Goal: Task Accomplishment & Management: Use online tool/utility

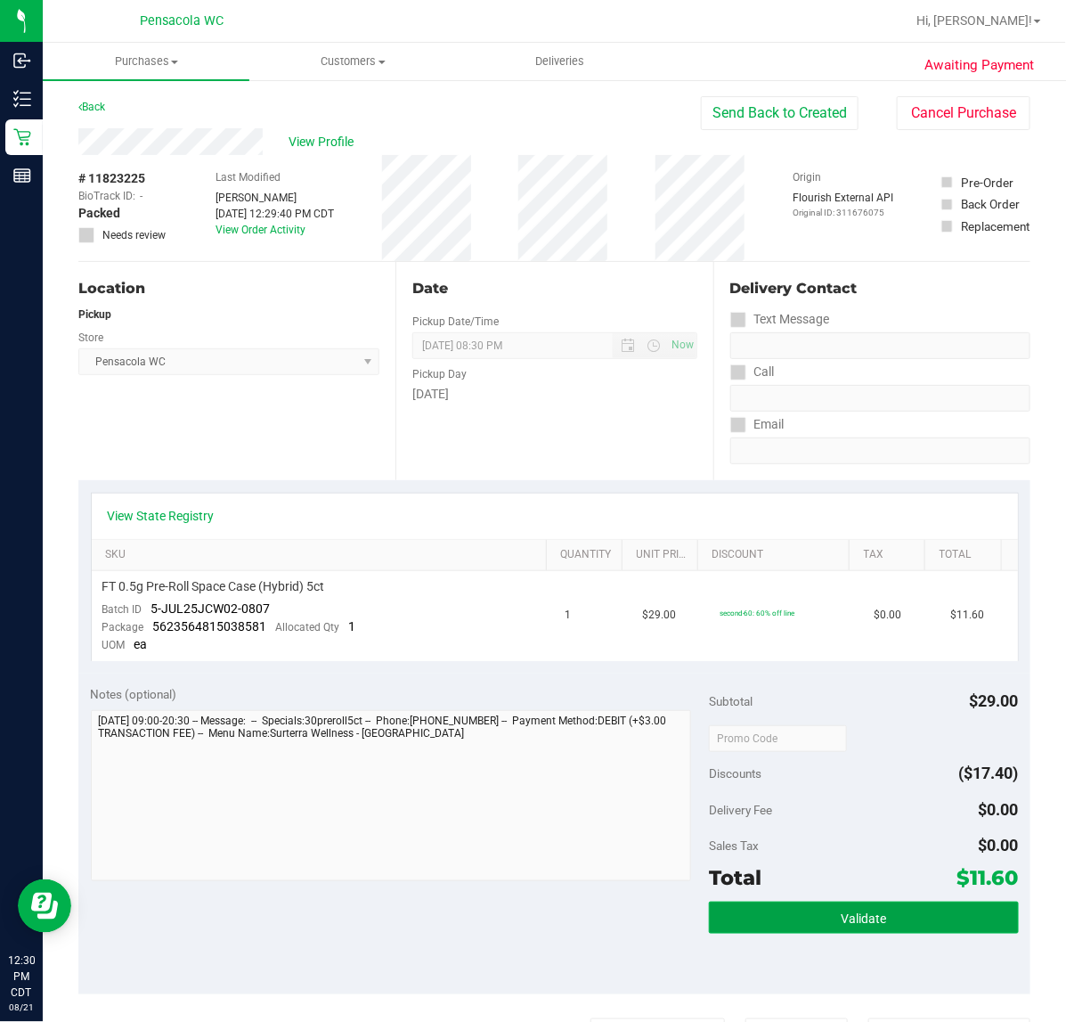
click at [896, 916] on button "Validate" at bounding box center [863, 918] width 309 height 32
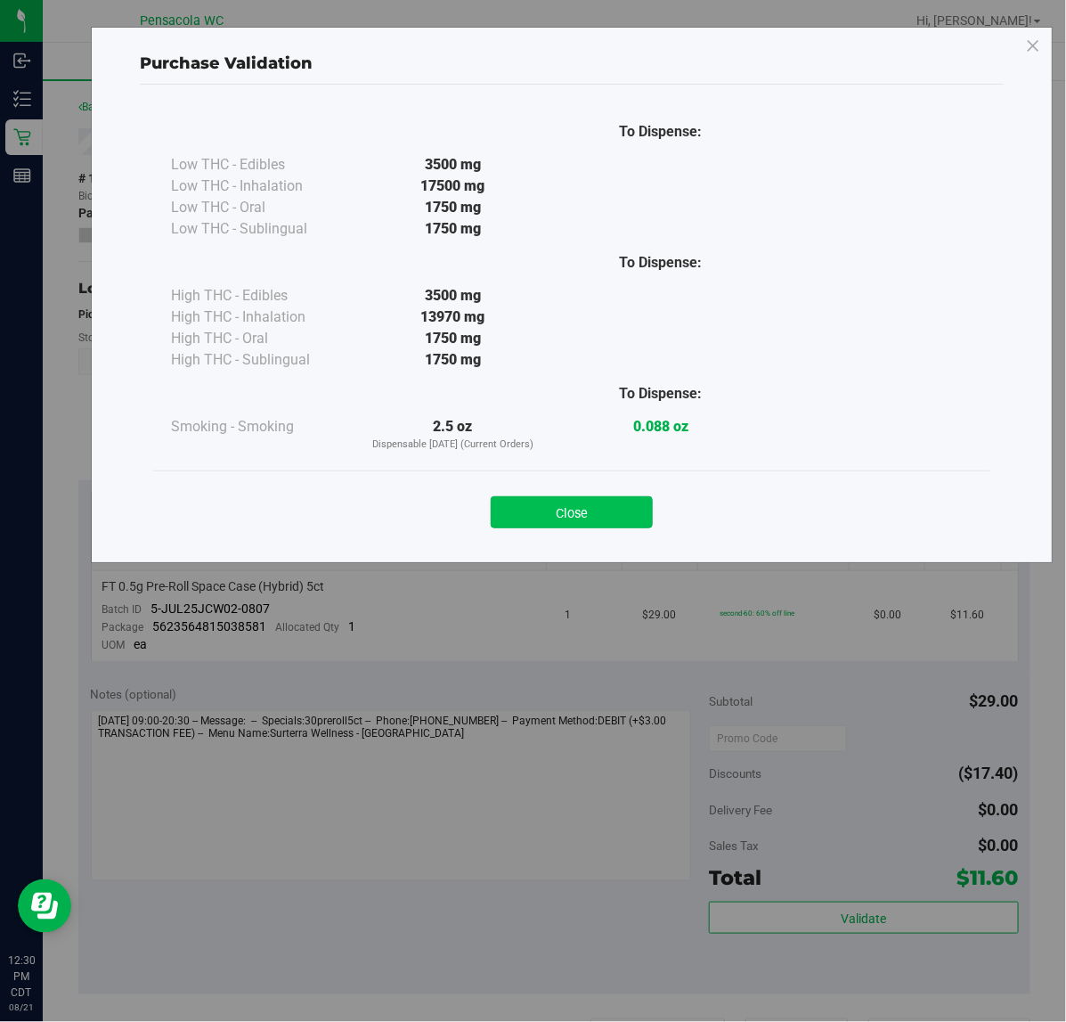
click at [591, 526] on button "Close" at bounding box center [572, 512] width 162 height 32
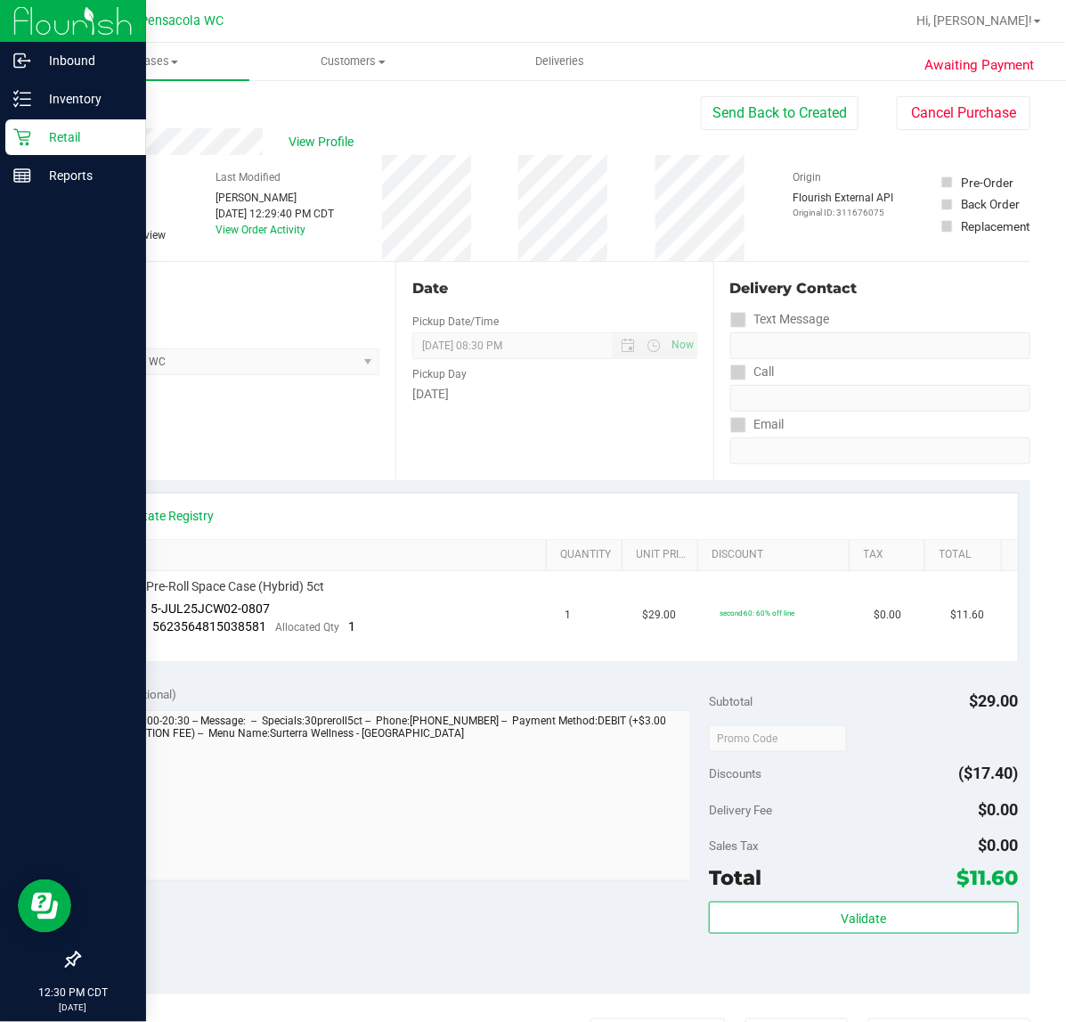
click at [23, 143] on icon at bounding box center [22, 137] width 18 height 18
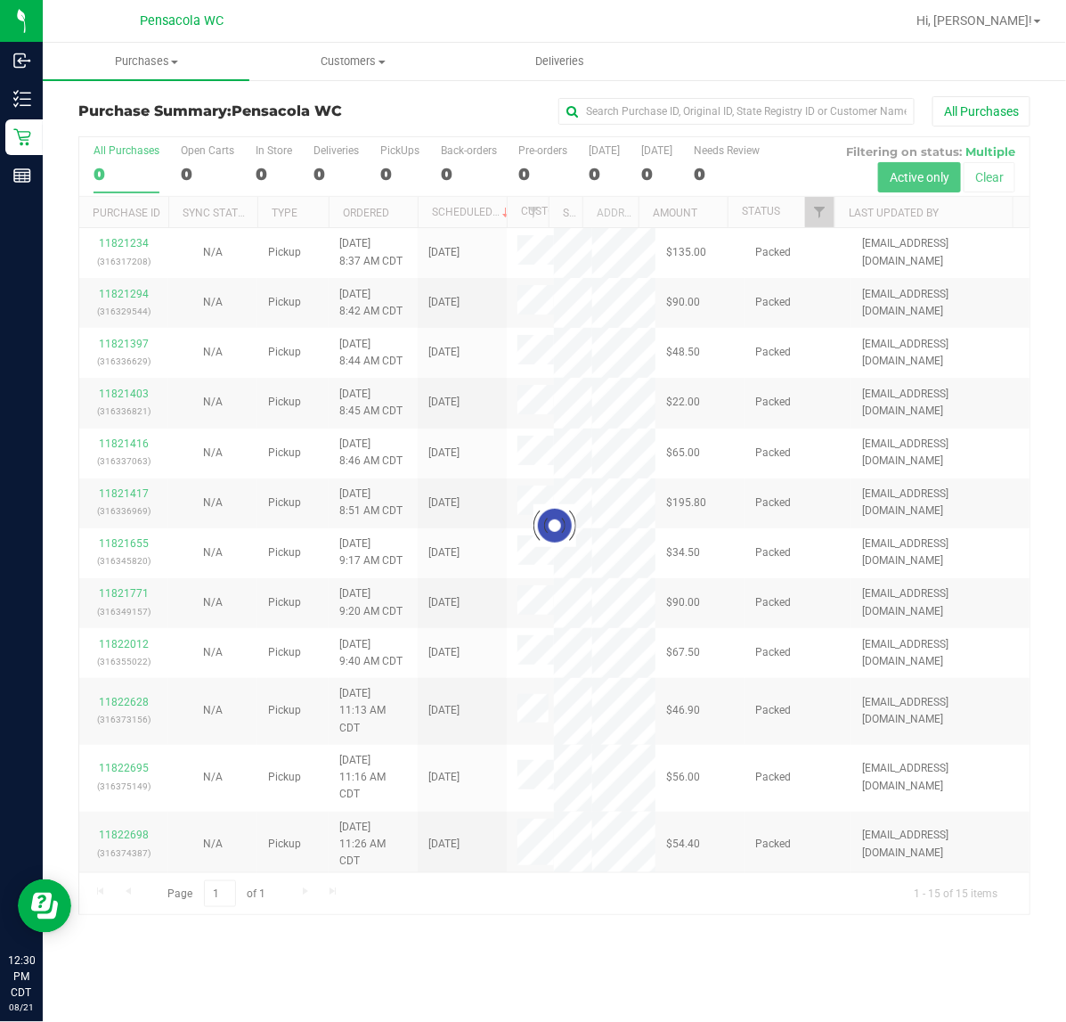
click at [820, 205] on div at bounding box center [554, 526] width 951 height 778
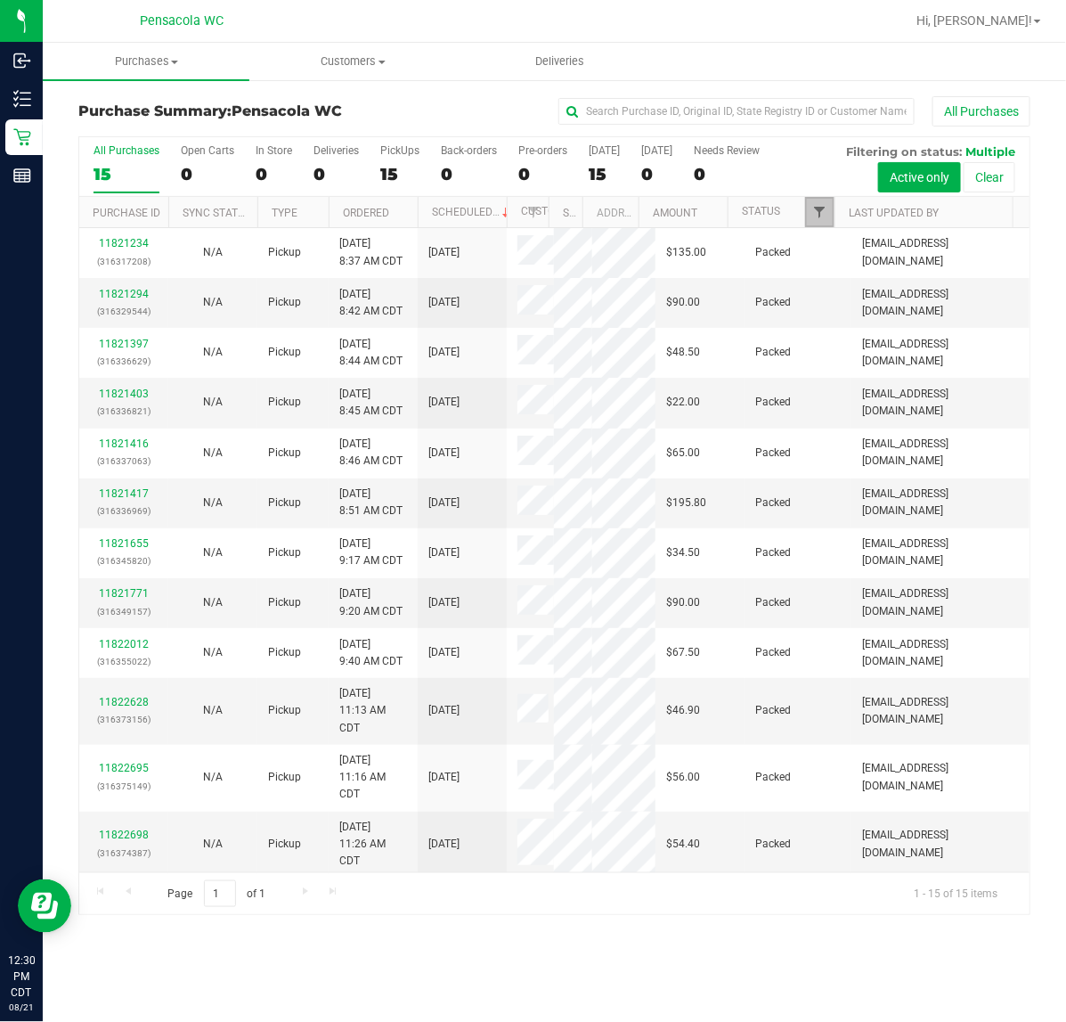
click at [820, 215] on span "Filter" at bounding box center [820, 212] width 14 height 14
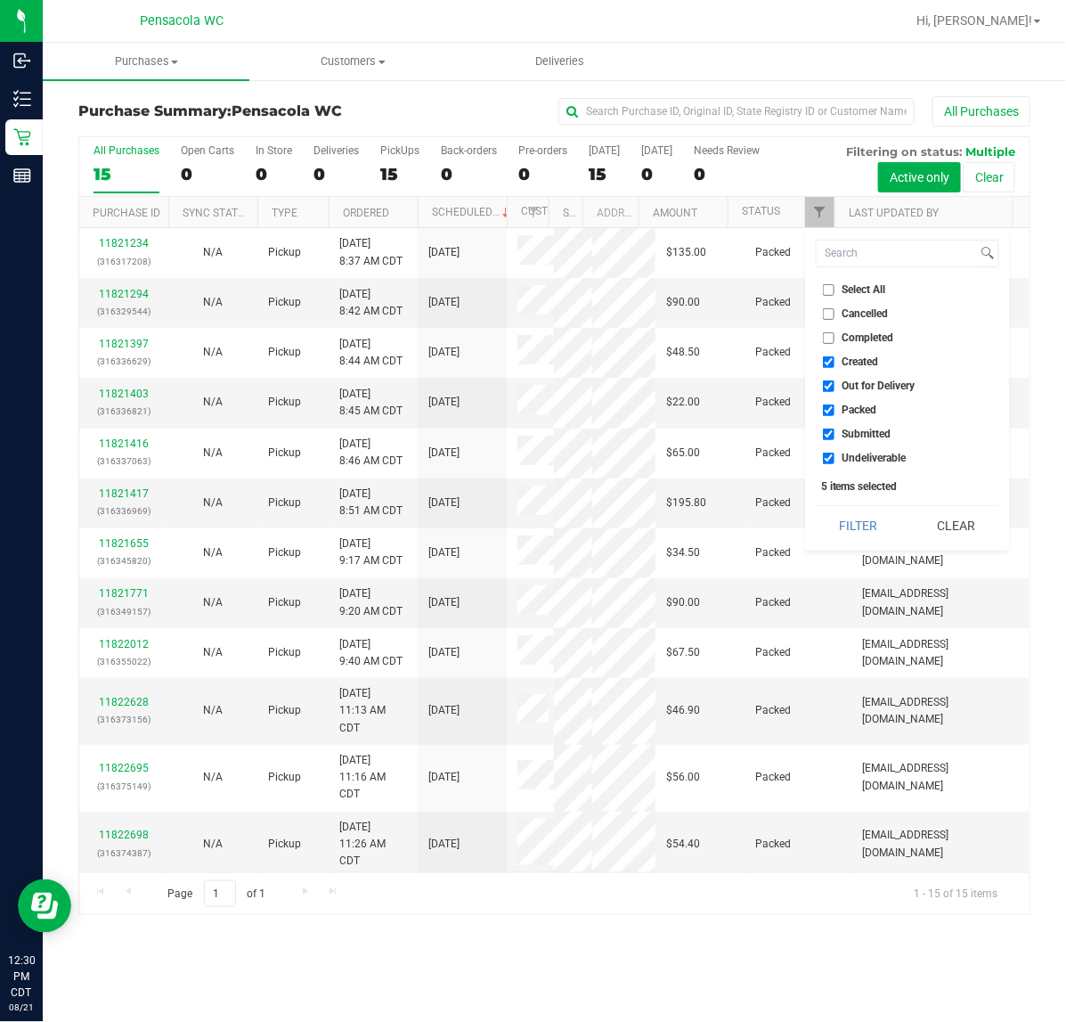
click at [829, 290] on input "Select All" at bounding box center [829, 290] width 12 height 12
checkbox input "true"
click at [829, 290] on input "Select All" at bounding box center [829, 290] width 12 height 12
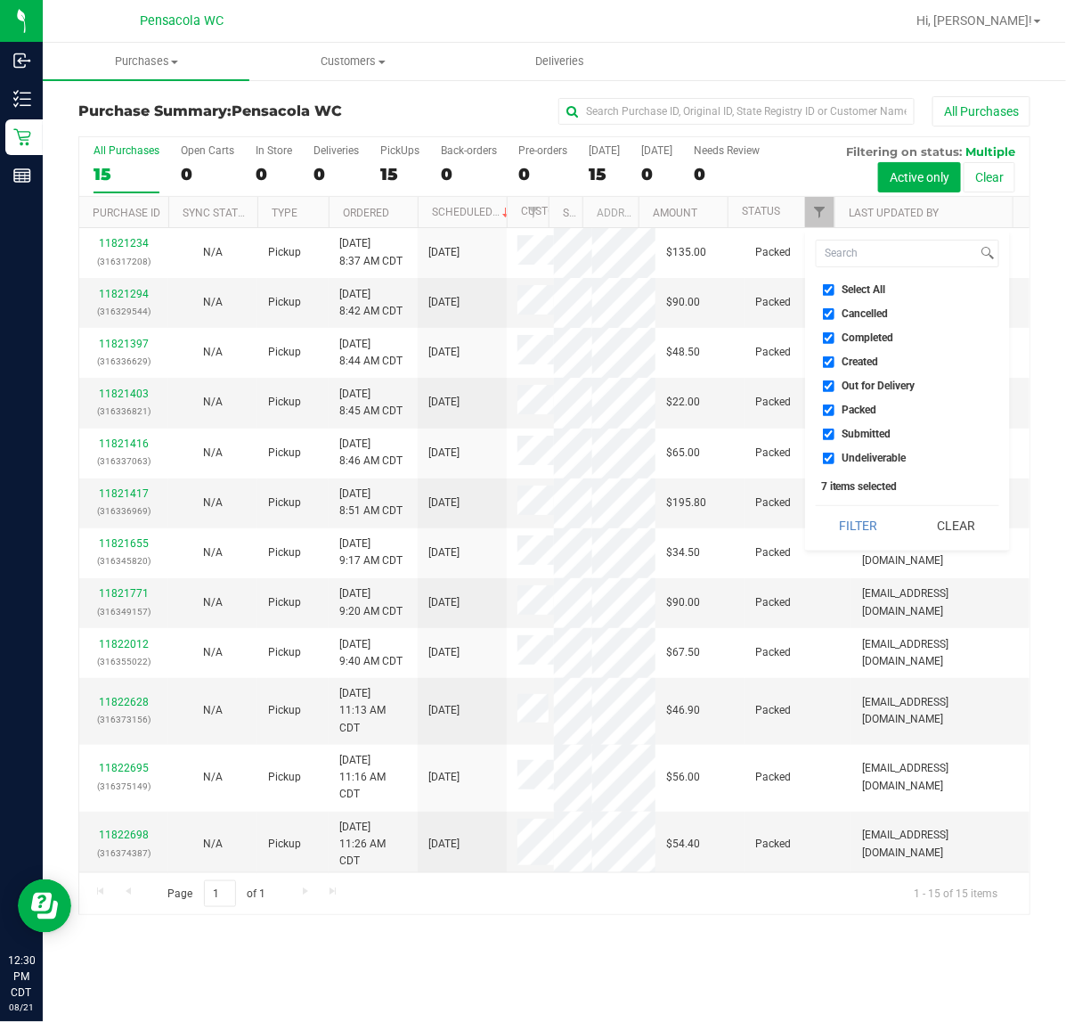
checkbox input "false"
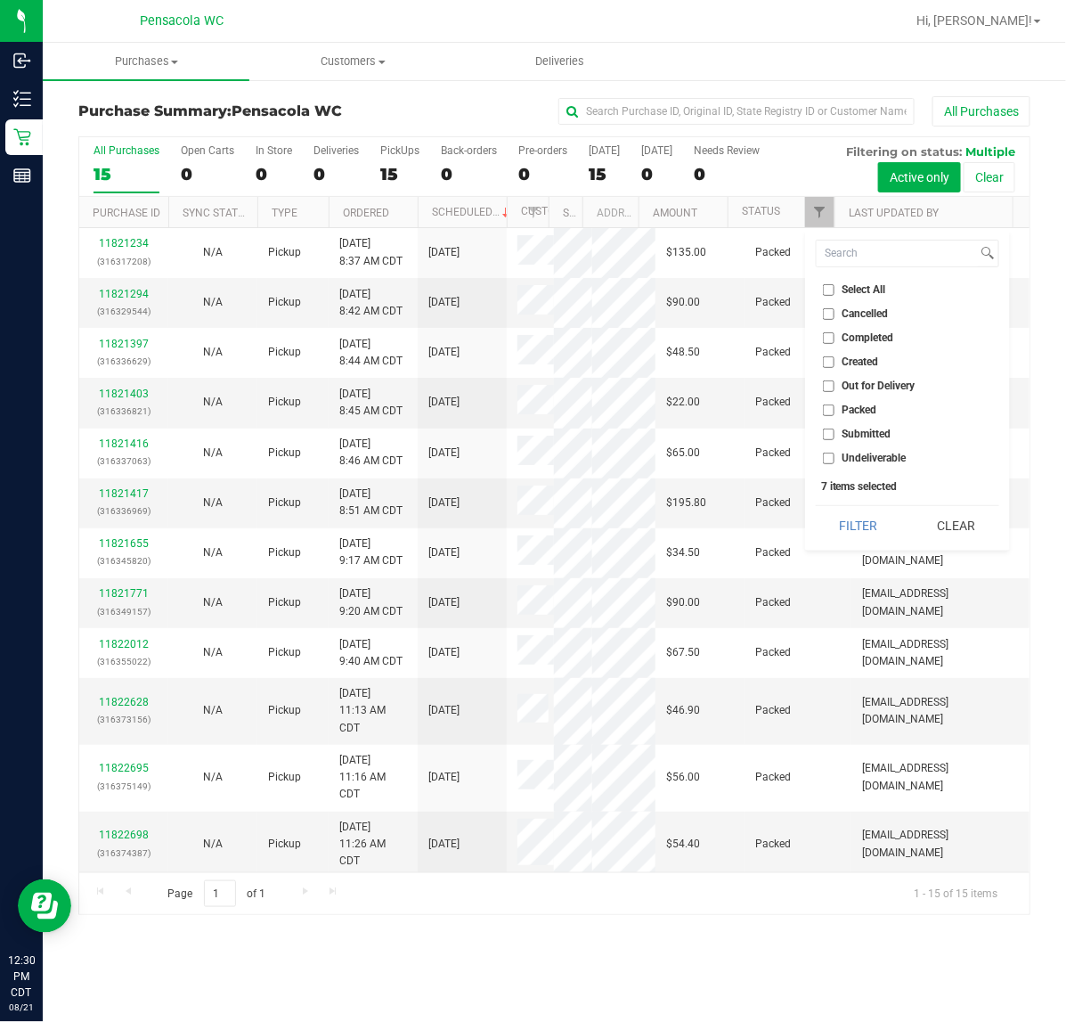
checkbox input "false"
click at [869, 433] on span "Submitted" at bounding box center [867, 434] width 49 height 11
click at [835, 433] on input "Submitted" at bounding box center [829, 435] width 12 height 12
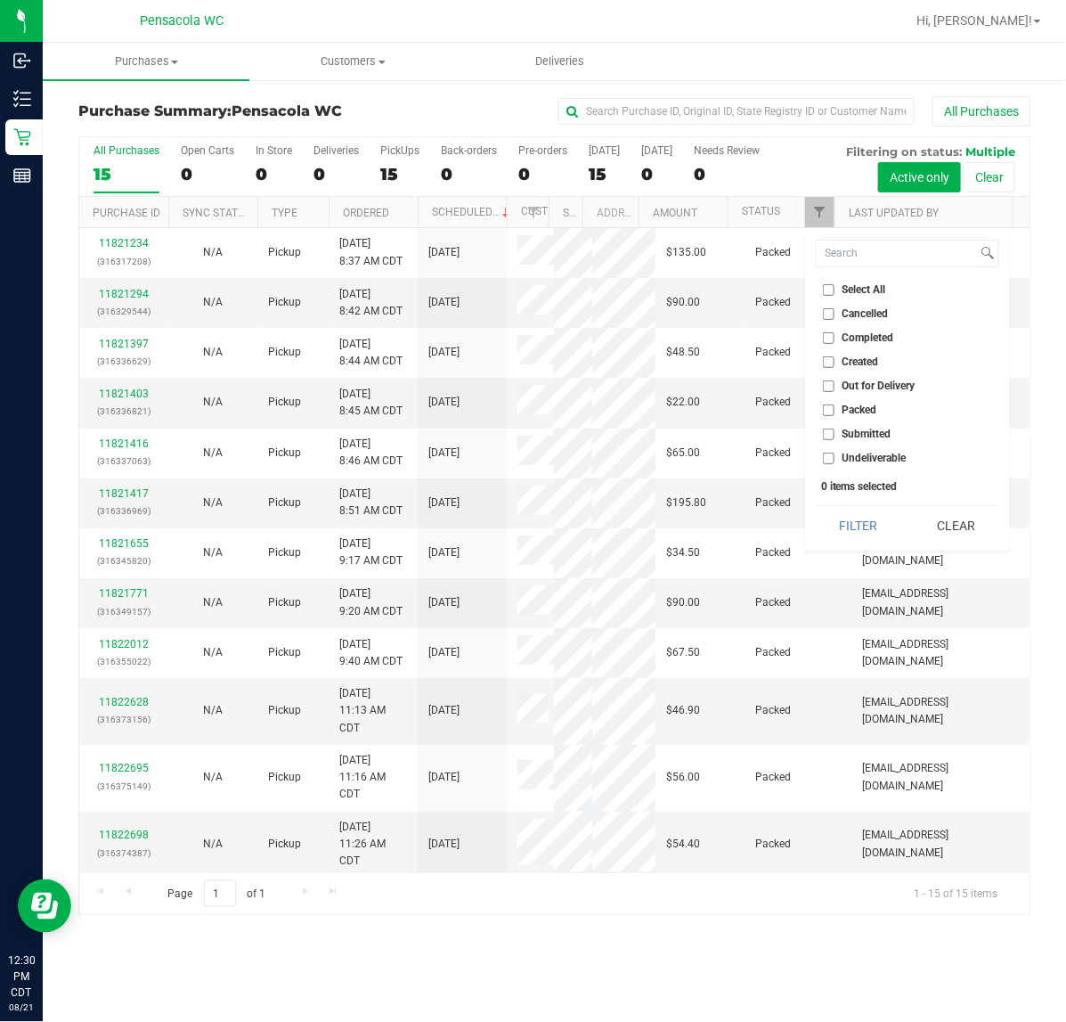
checkbox input "true"
click at [875, 526] on button "Filter" at bounding box center [859, 525] width 86 height 39
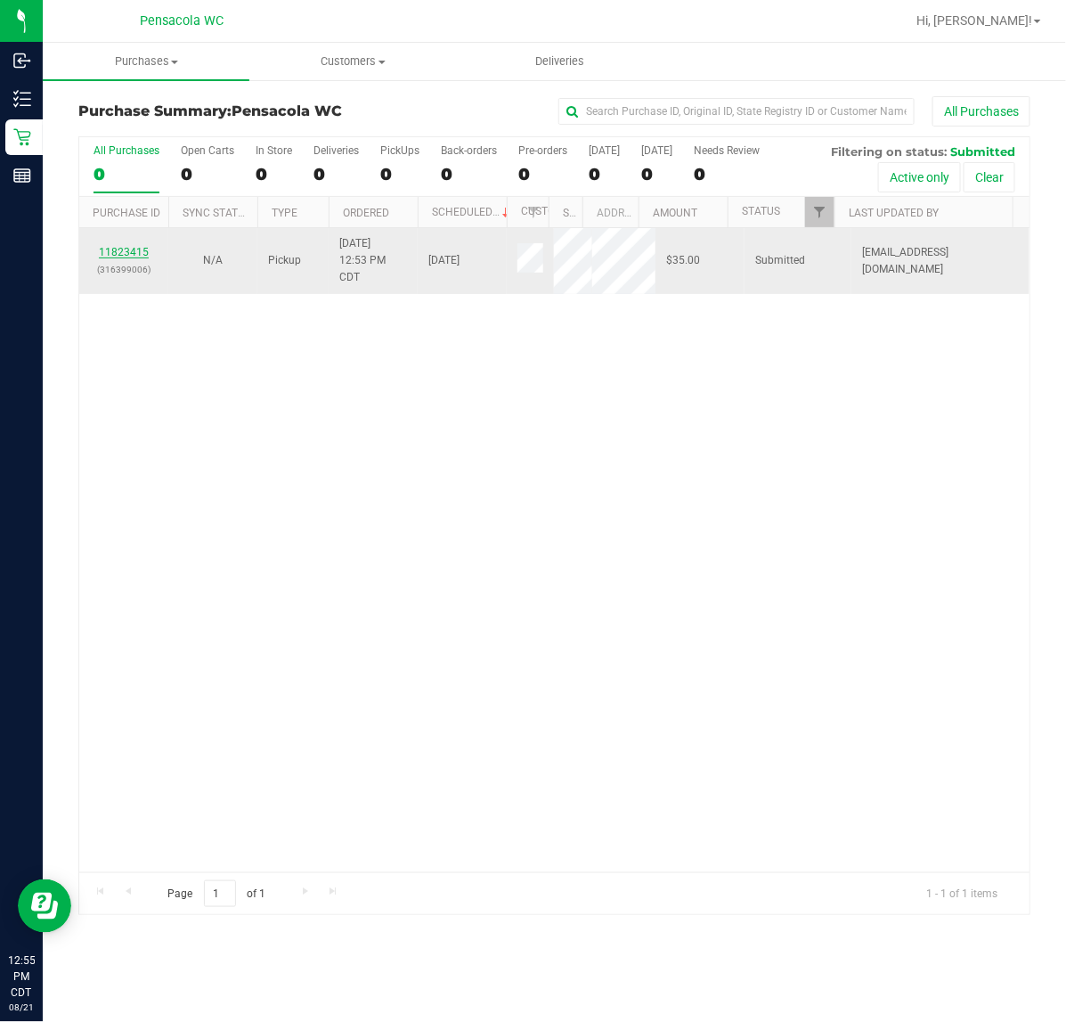
click at [143, 254] on link "11823415" at bounding box center [124, 252] width 50 height 12
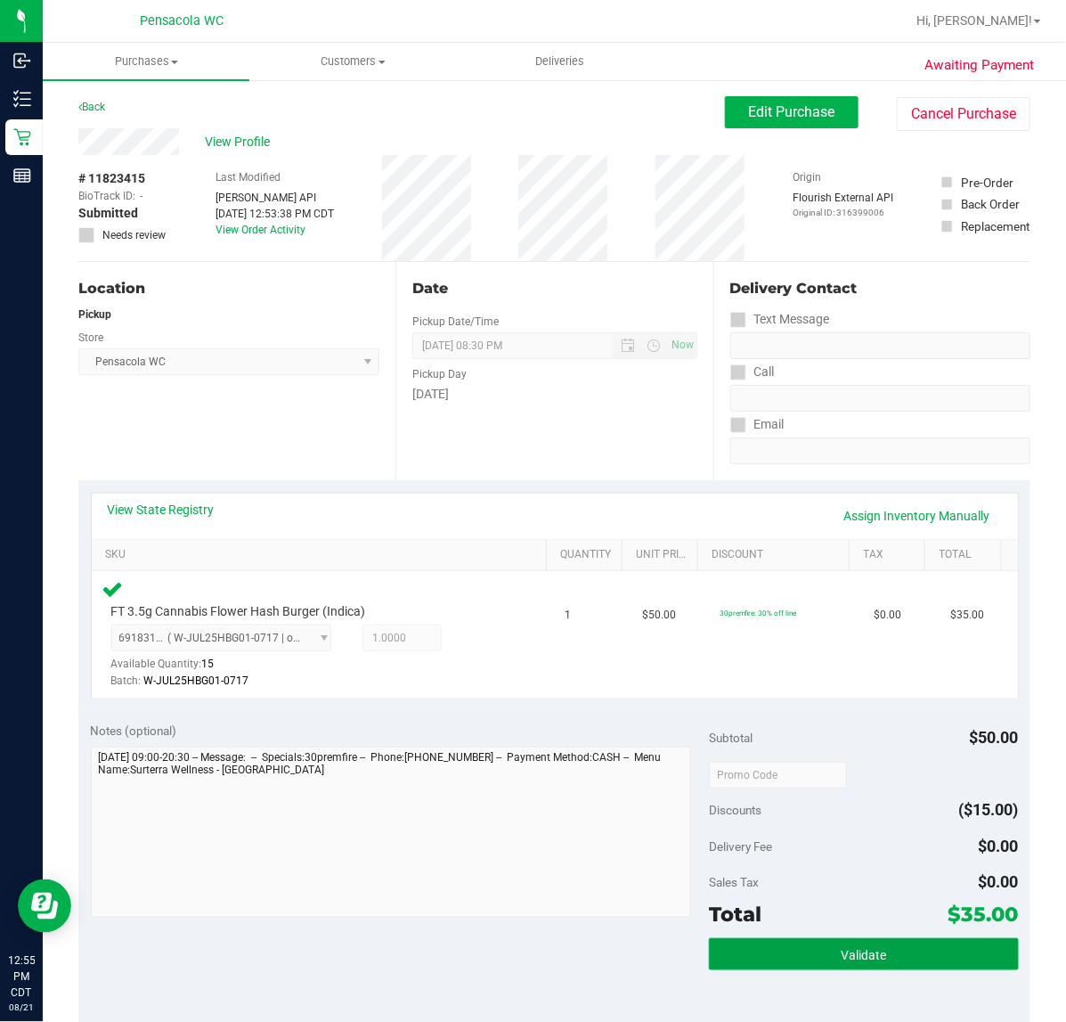
click at [867, 965] on button "Validate" at bounding box center [863, 954] width 309 height 32
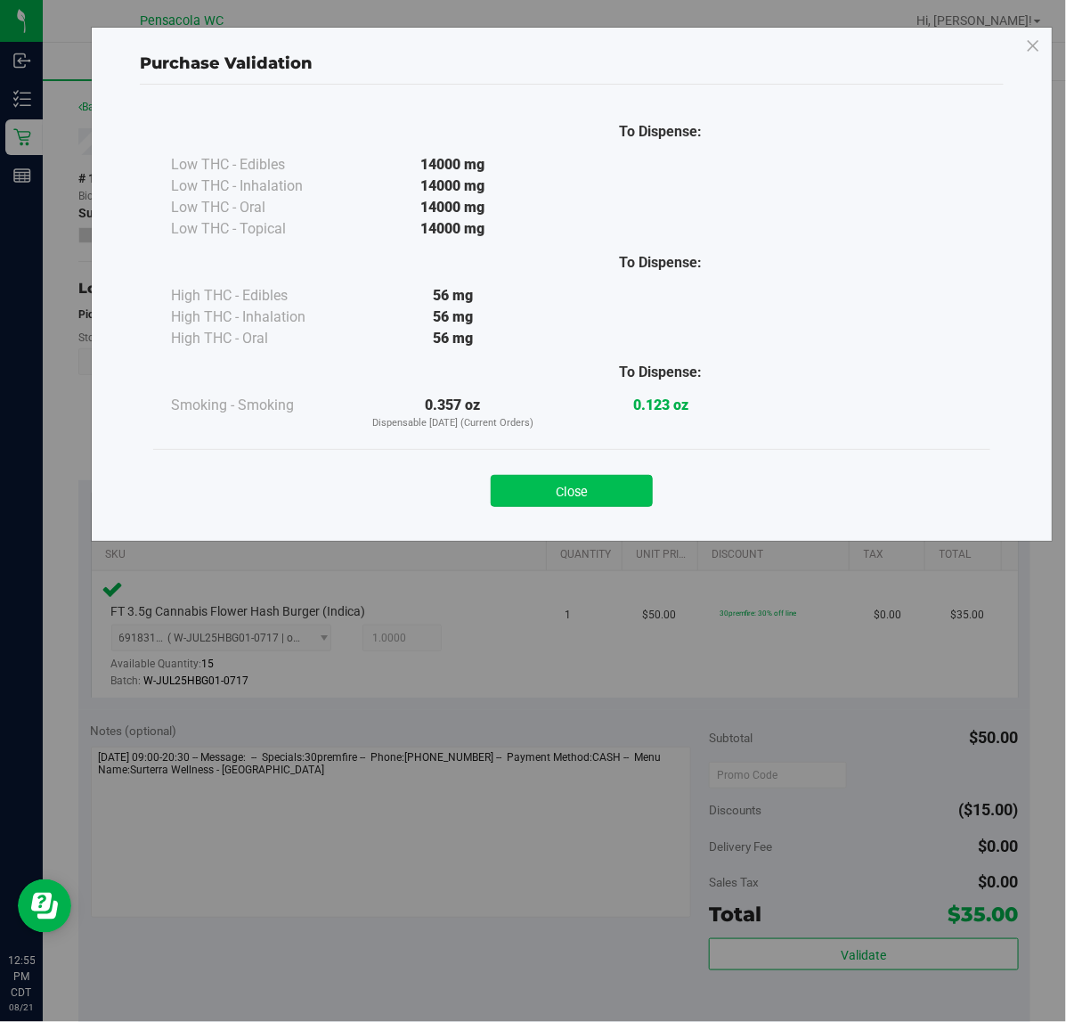
click at [628, 500] on button "Close" at bounding box center [572, 491] width 162 height 32
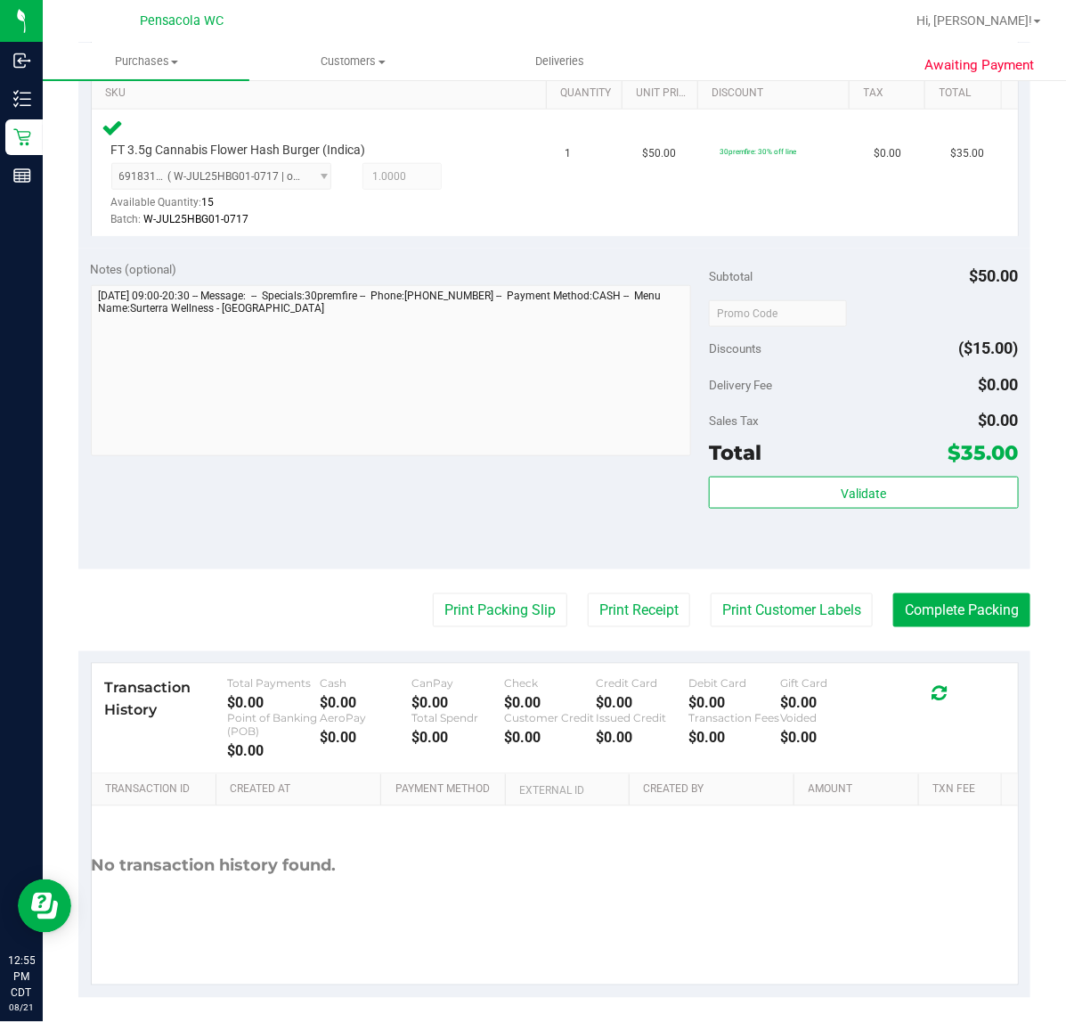
scroll to position [469, 0]
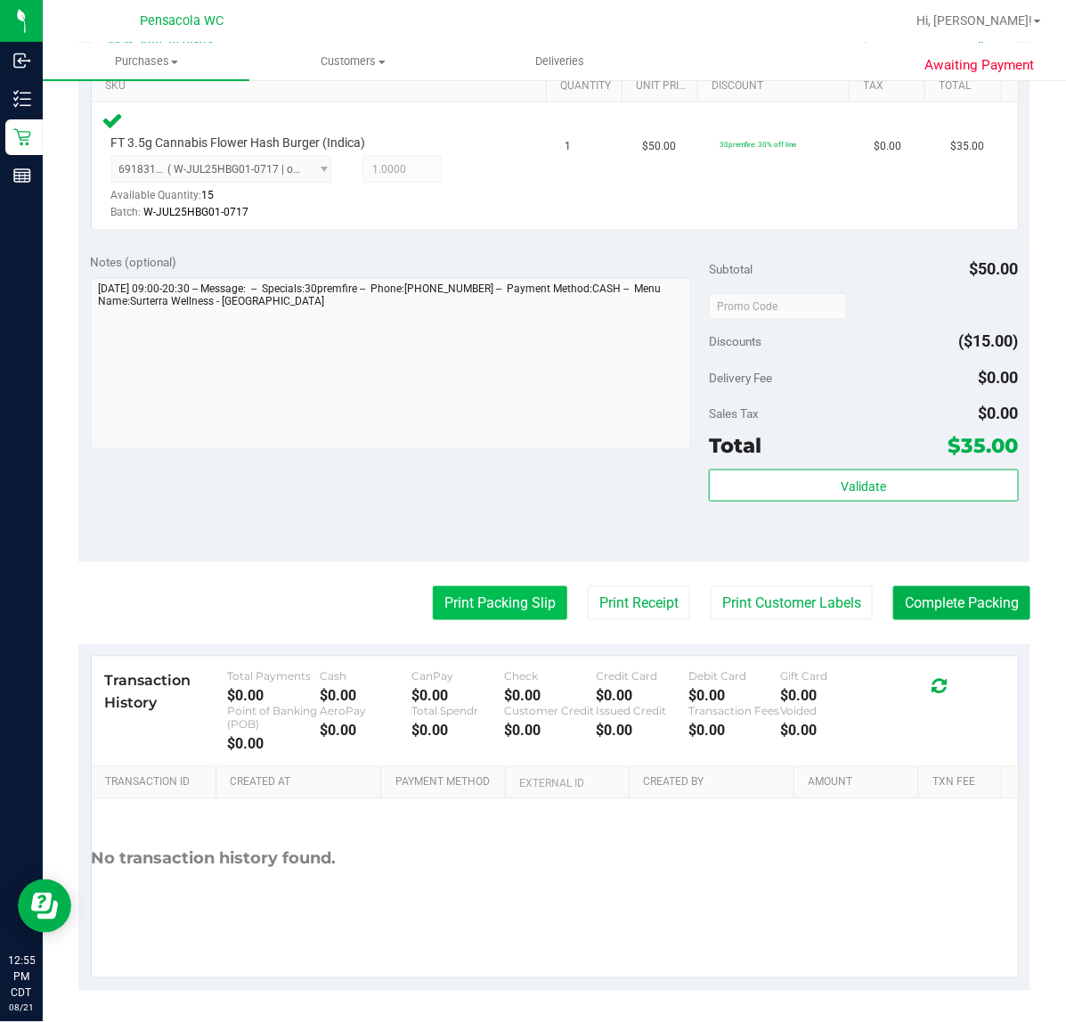
click at [503, 600] on button "Print Packing Slip" at bounding box center [500, 603] width 135 height 34
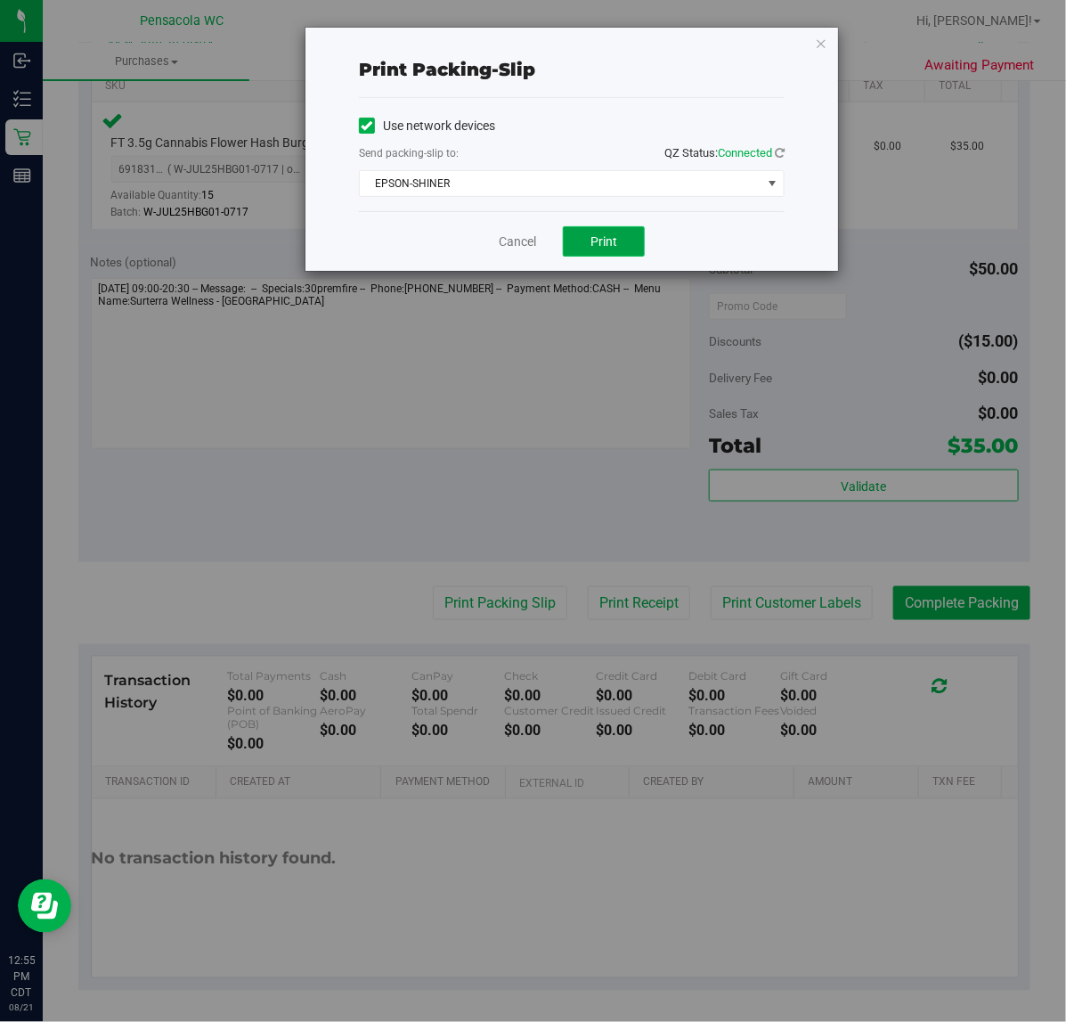
click at [624, 248] on button "Print" at bounding box center [604, 241] width 82 height 30
click at [527, 238] on link "Cancel" at bounding box center [517, 242] width 37 height 19
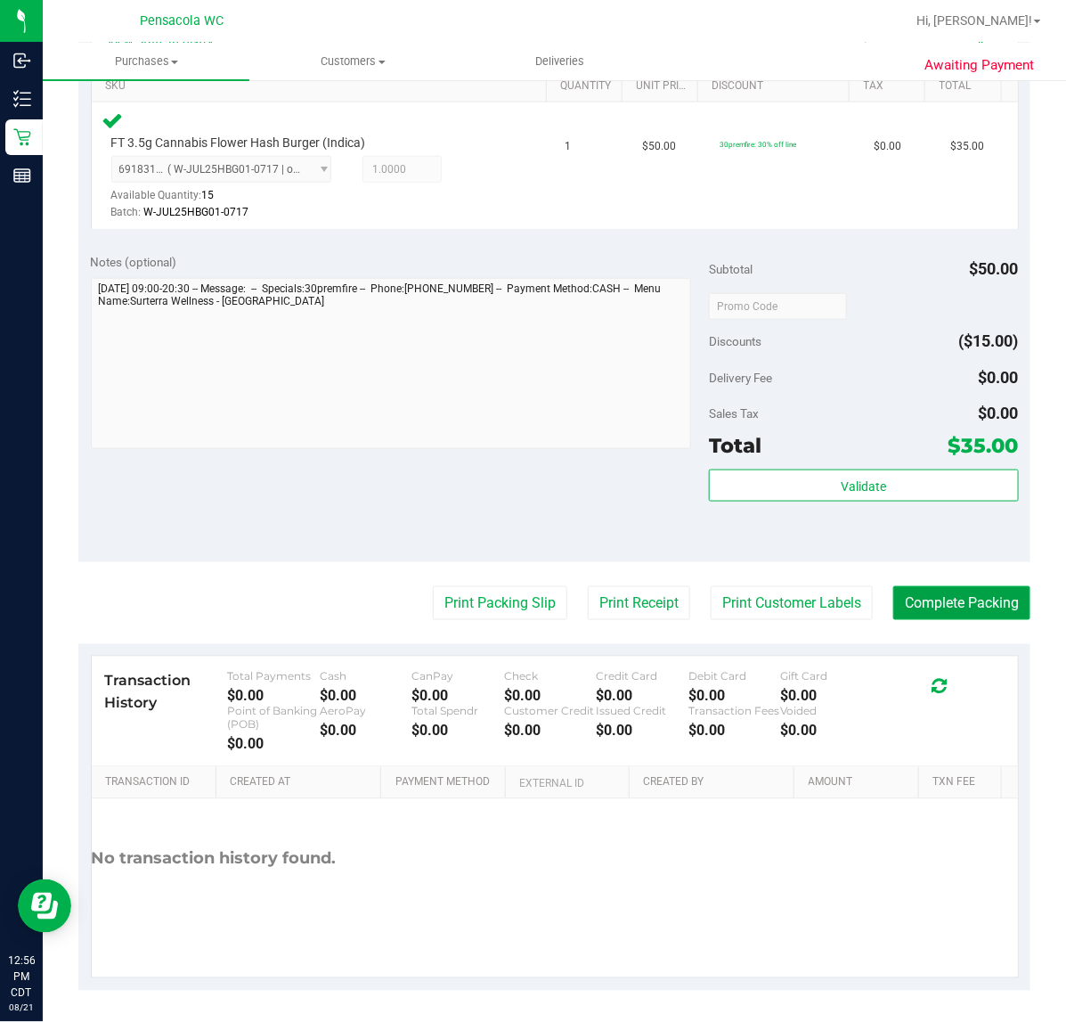
click at [987, 603] on button "Complete Packing" at bounding box center [962, 603] width 137 height 34
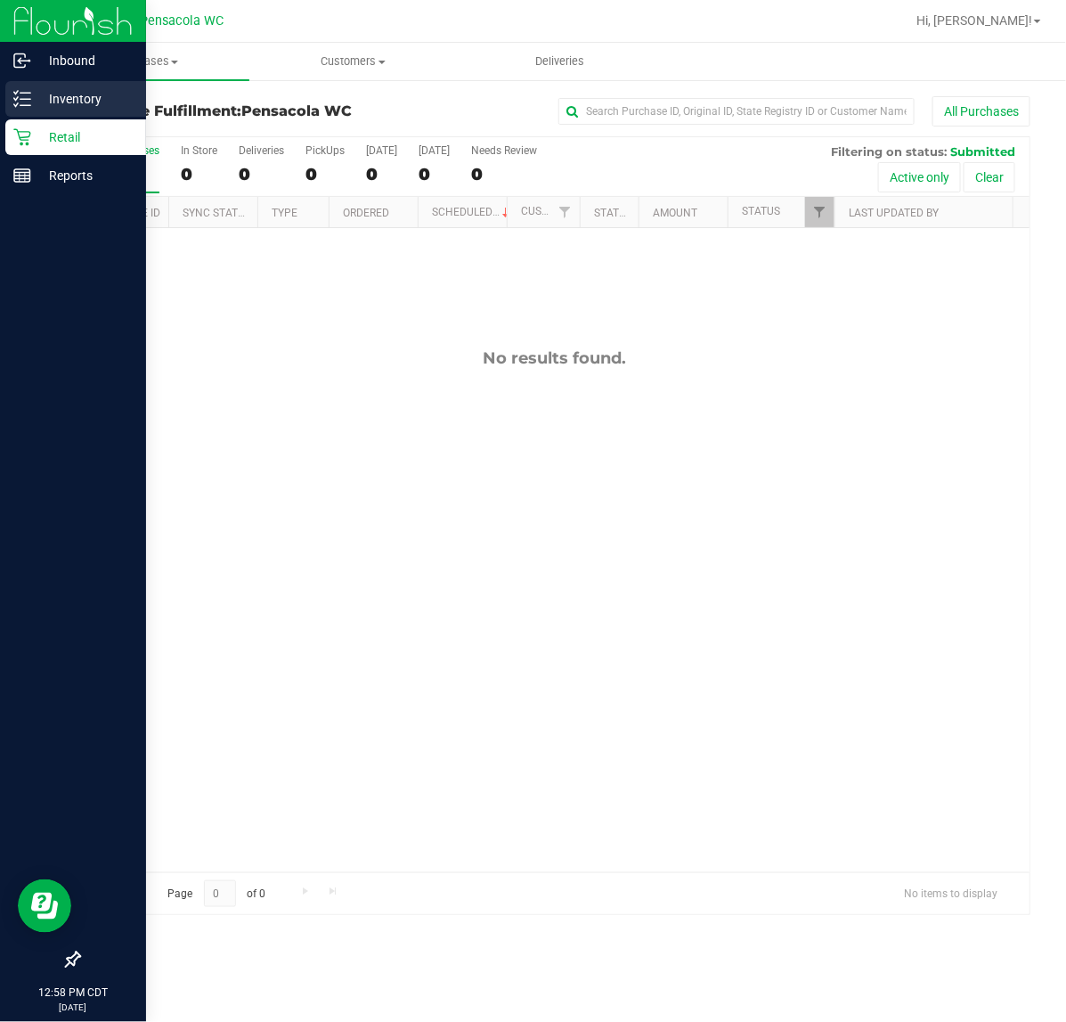
click at [16, 94] on icon at bounding box center [16, 92] width 4 height 3
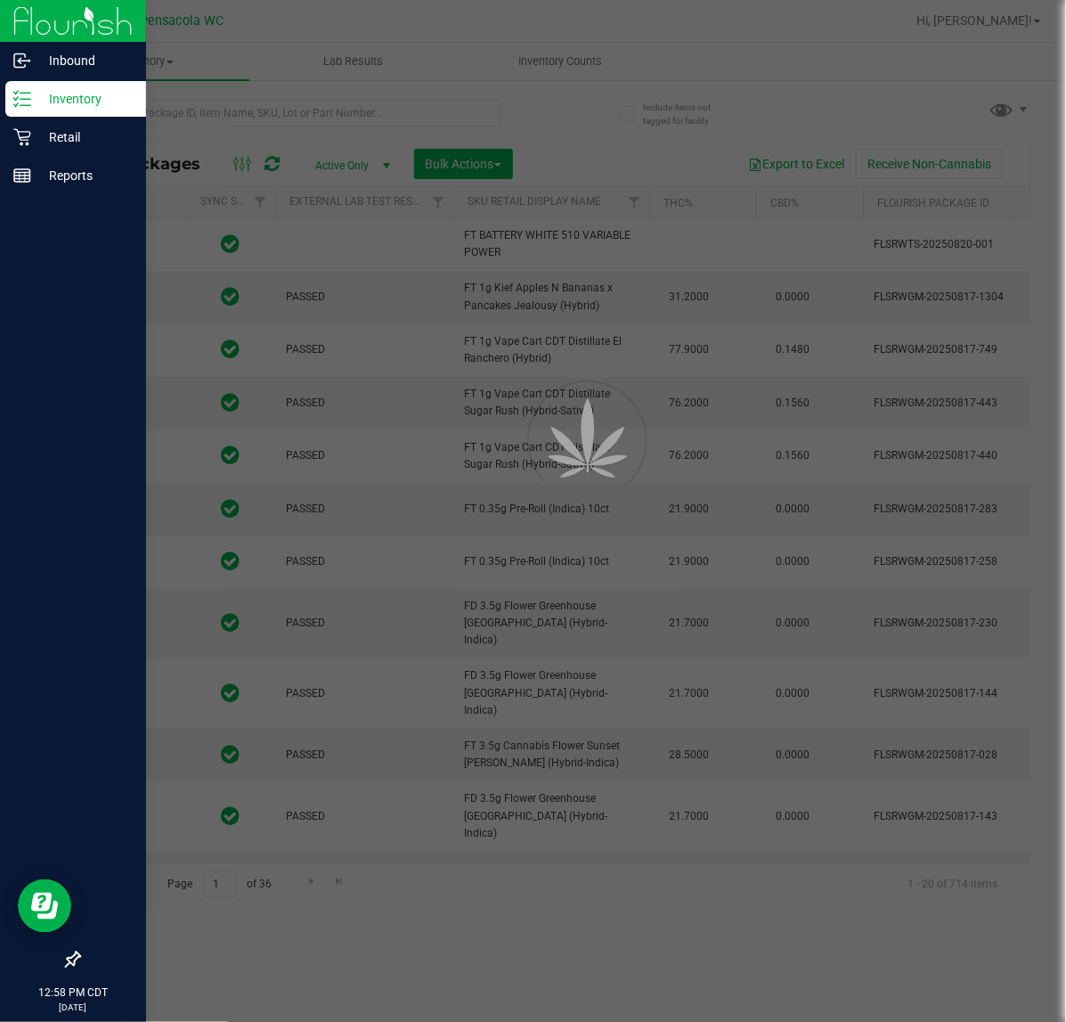
click at [287, 99] on div at bounding box center [533, 511] width 1066 height 1022
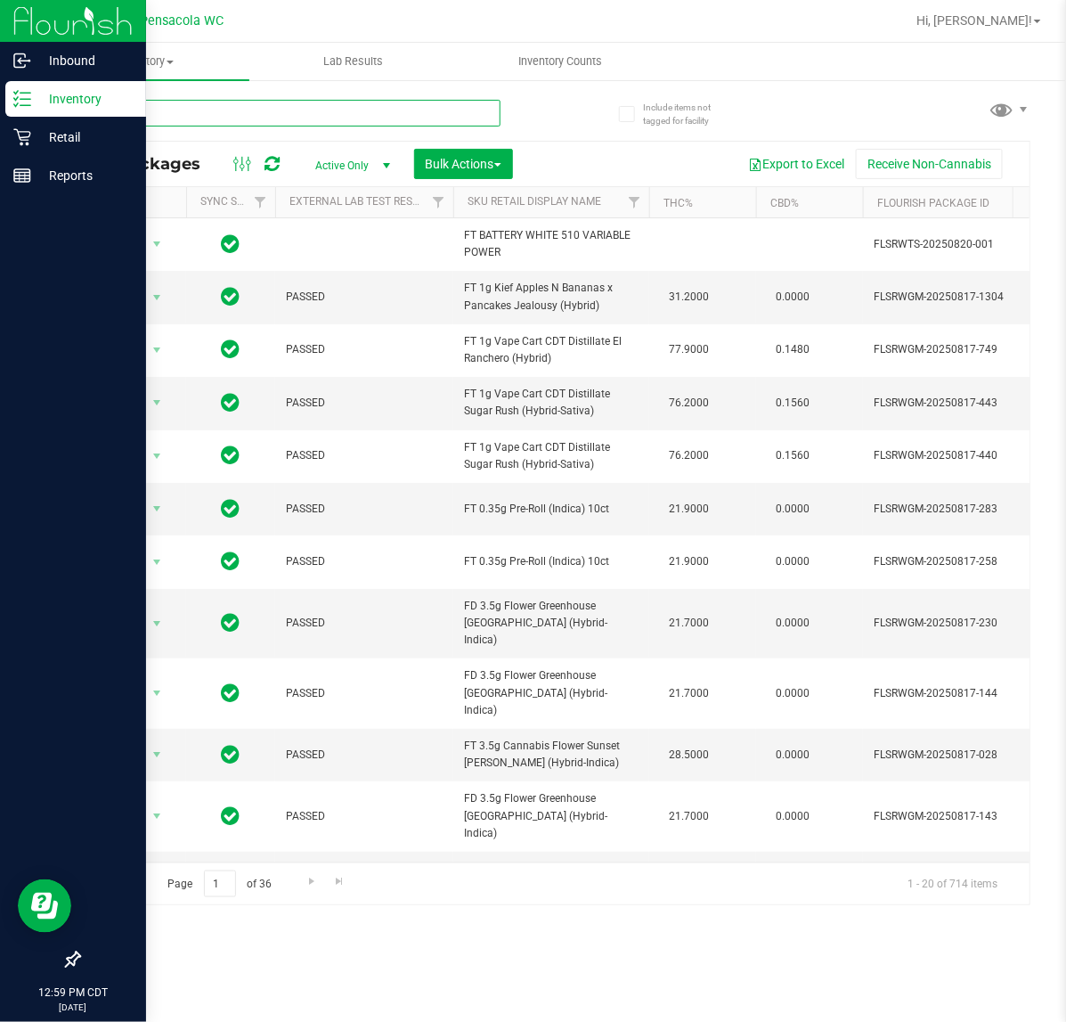
click at [366, 117] on input "text" at bounding box center [289, 113] width 422 height 27
type input "pine zap"
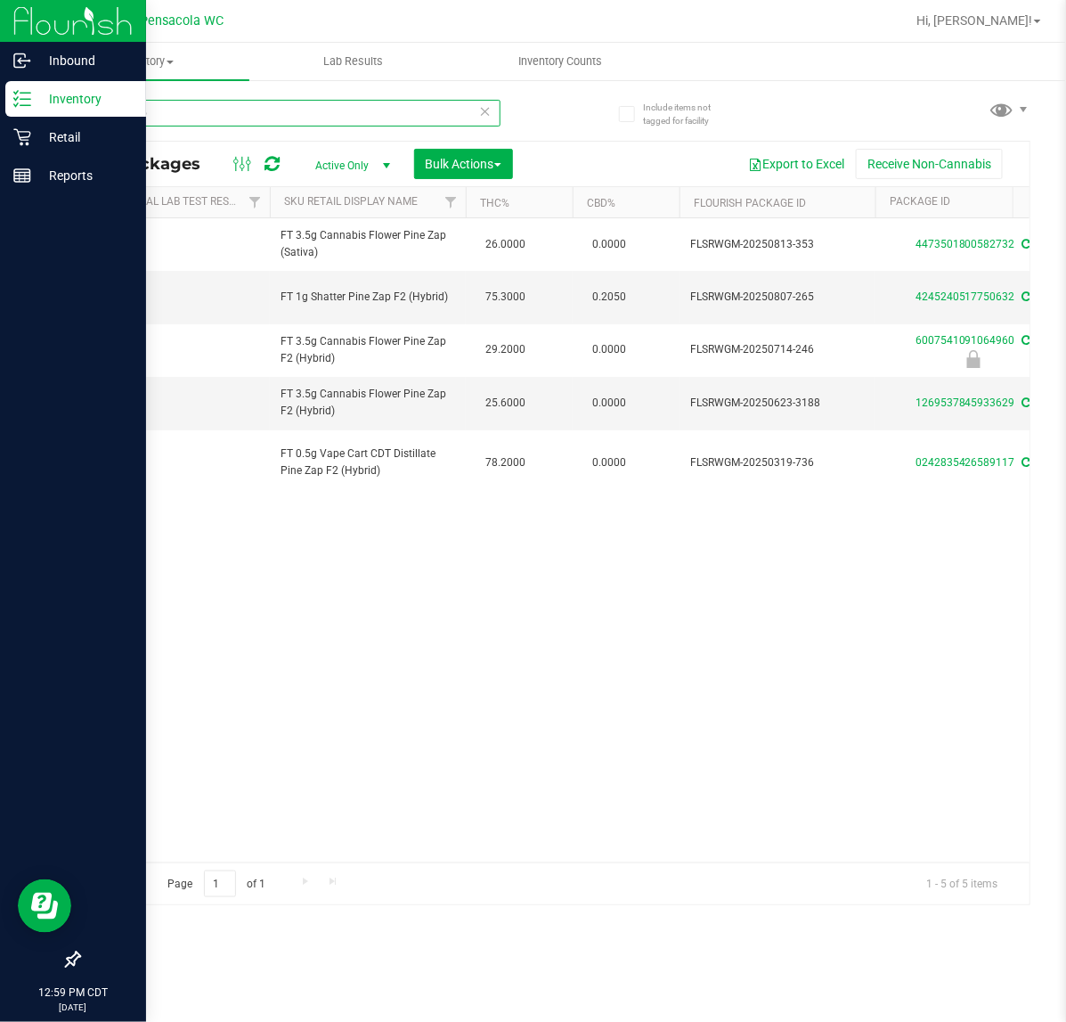
scroll to position [0, 234]
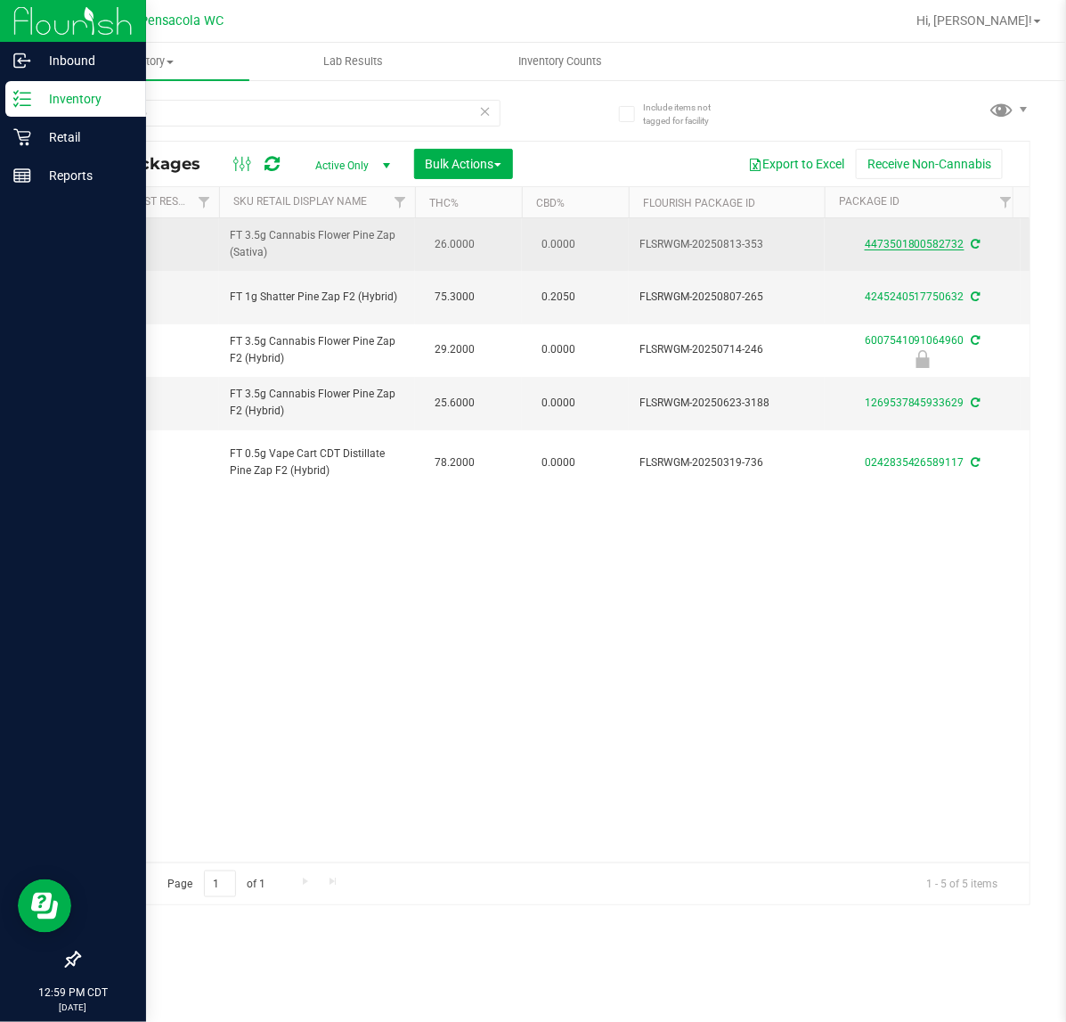
click at [934, 245] on link "4473501800582732" at bounding box center [915, 244] width 100 height 12
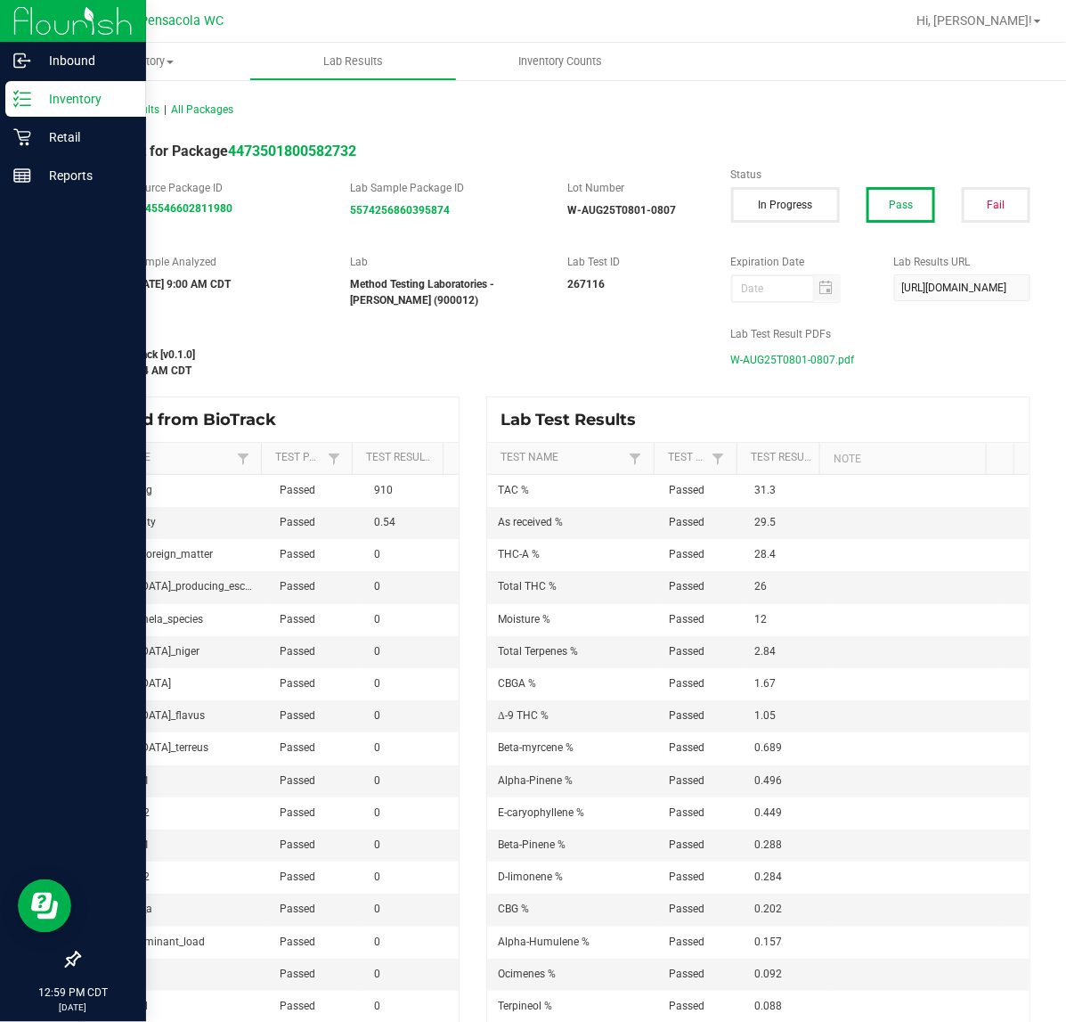
click at [731, 359] on span "W-AUG25T0801-0807.pdf" at bounding box center [793, 360] width 124 height 27
click at [53, 89] on p "Inventory" at bounding box center [84, 98] width 107 height 21
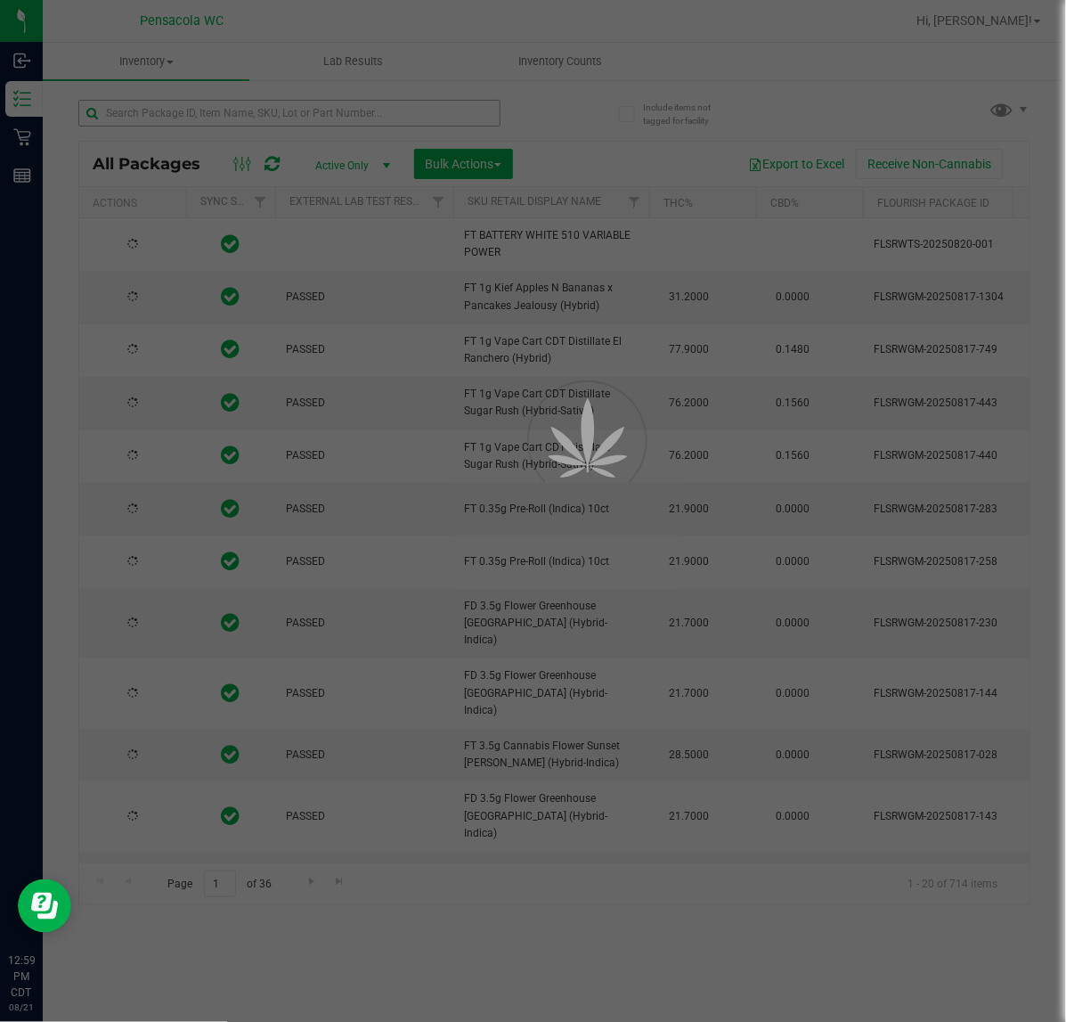
click at [207, 118] on div at bounding box center [533, 511] width 1066 height 1022
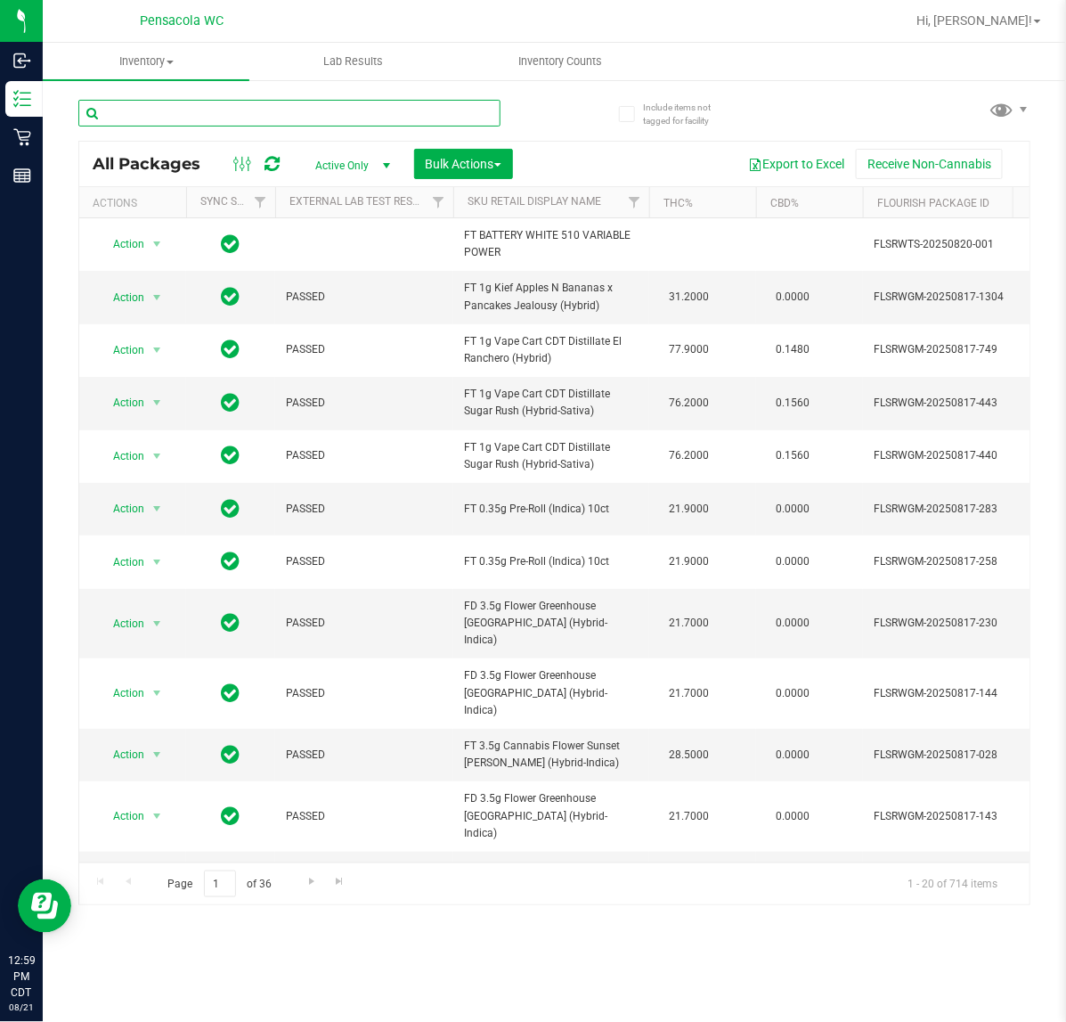
click at [207, 118] on input "text" at bounding box center [289, 113] width 422 height 27
type input "pine zap f2"
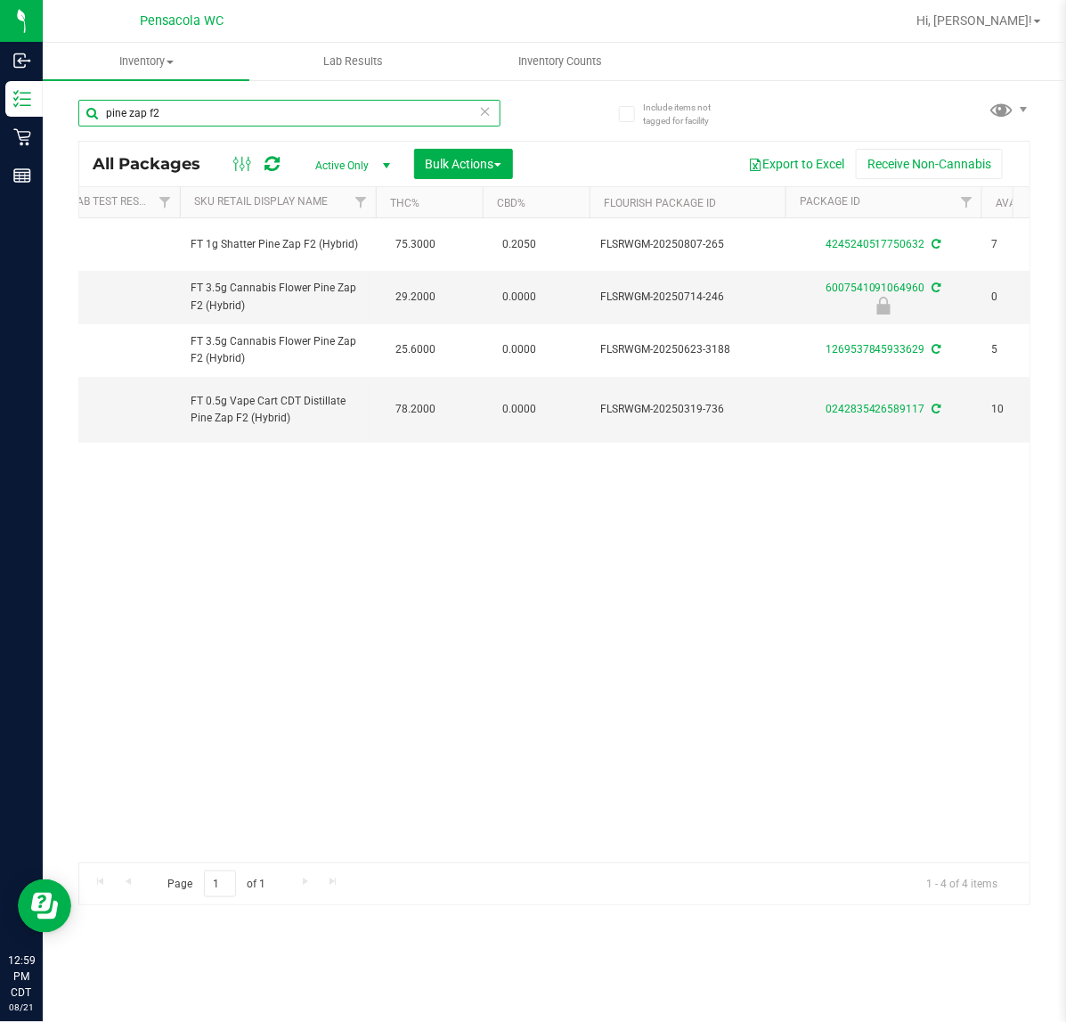
scroll to position [0, 273]
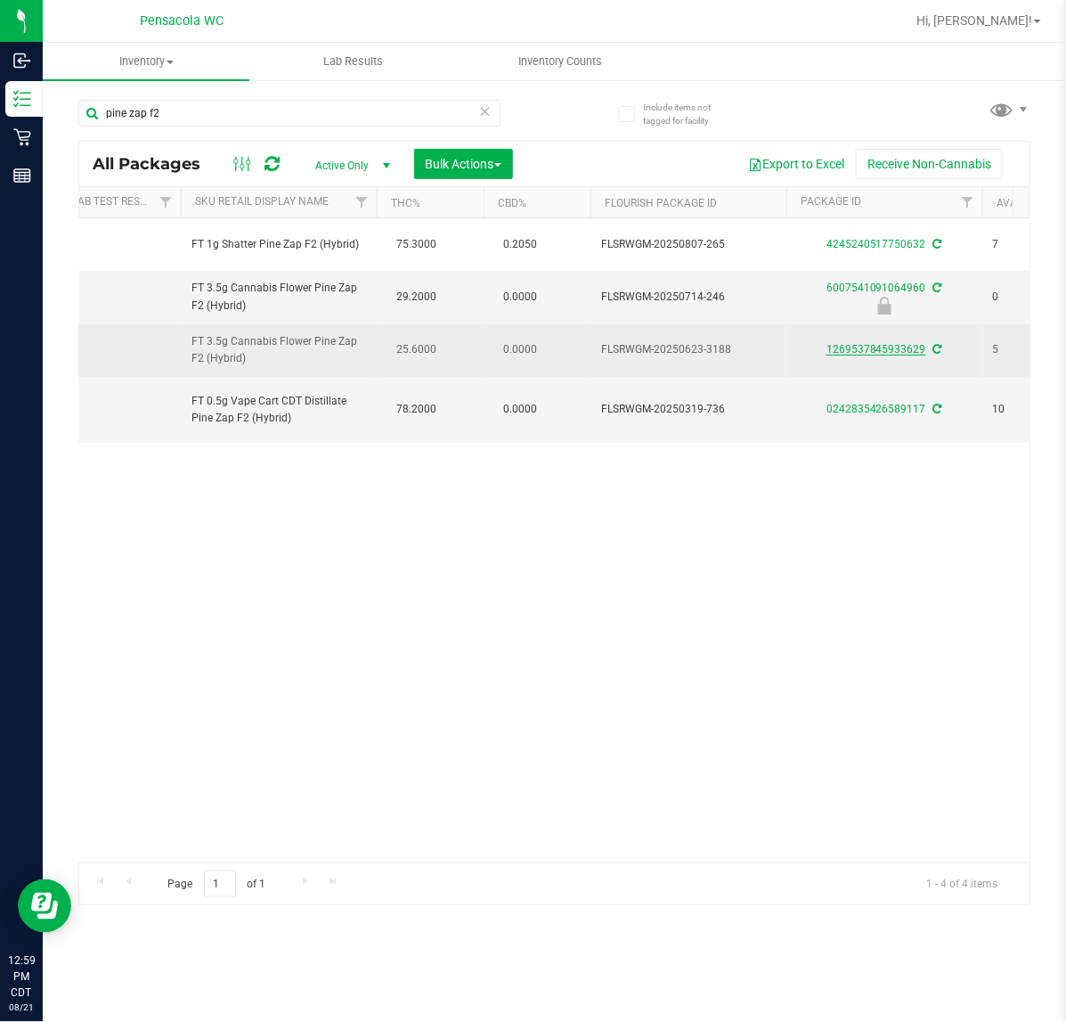
click at [864, 352] on link "1269537845933629" at bounding box center [877, 349] width 100 height 12
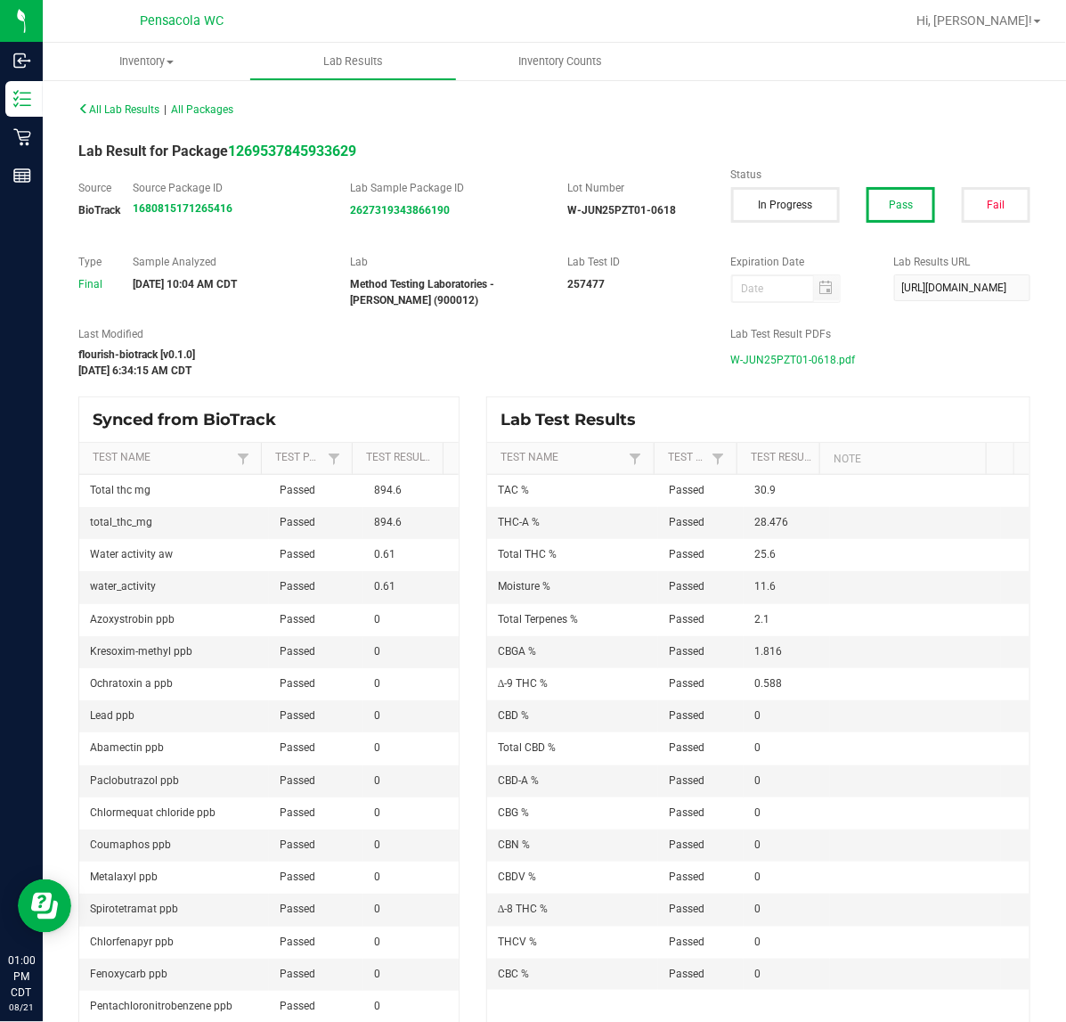
click at [758, 358] on span "W-JUN25PZT01-0618.pdf" at bounding box center [793, 360] width 125 height 27
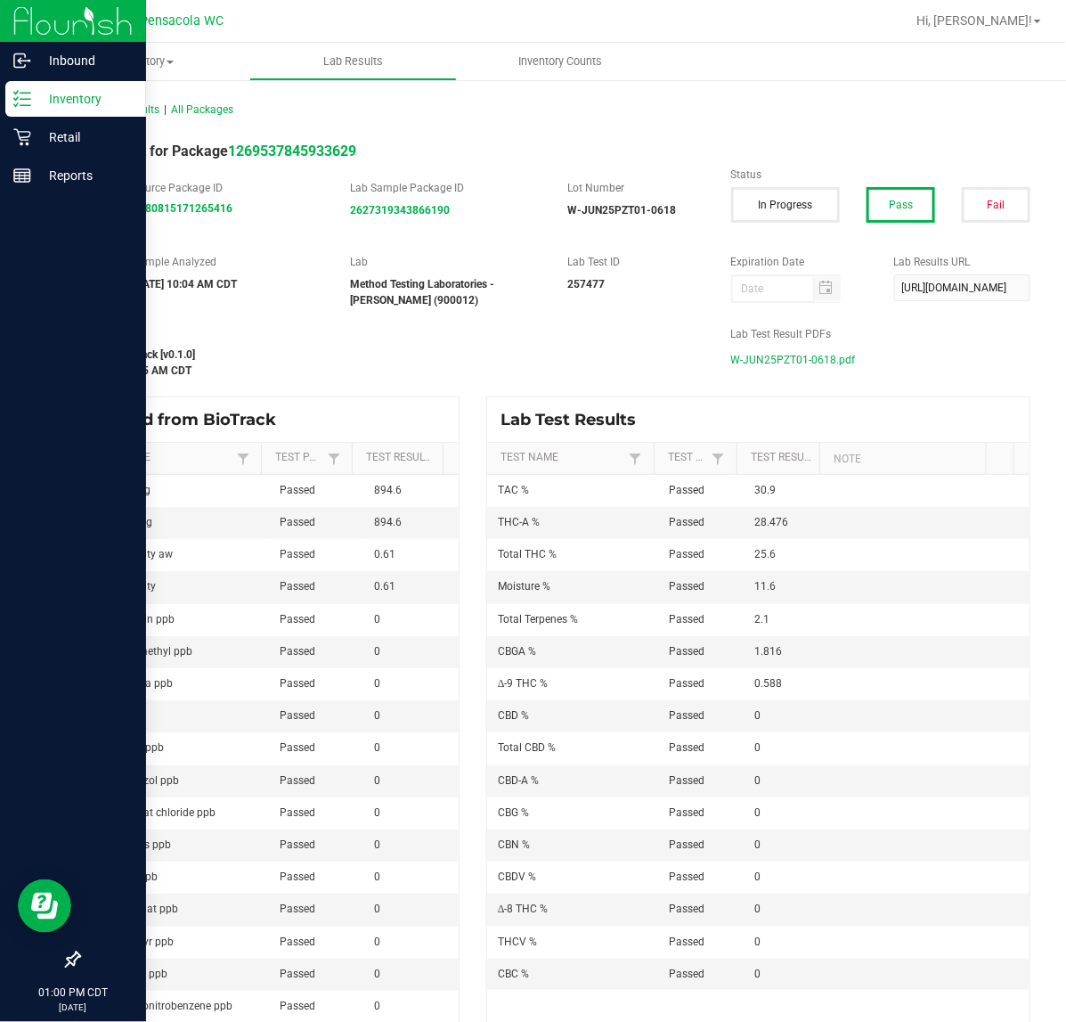
click at [15, 92] on icon at bounding box center [22, 99] width 18 height 18
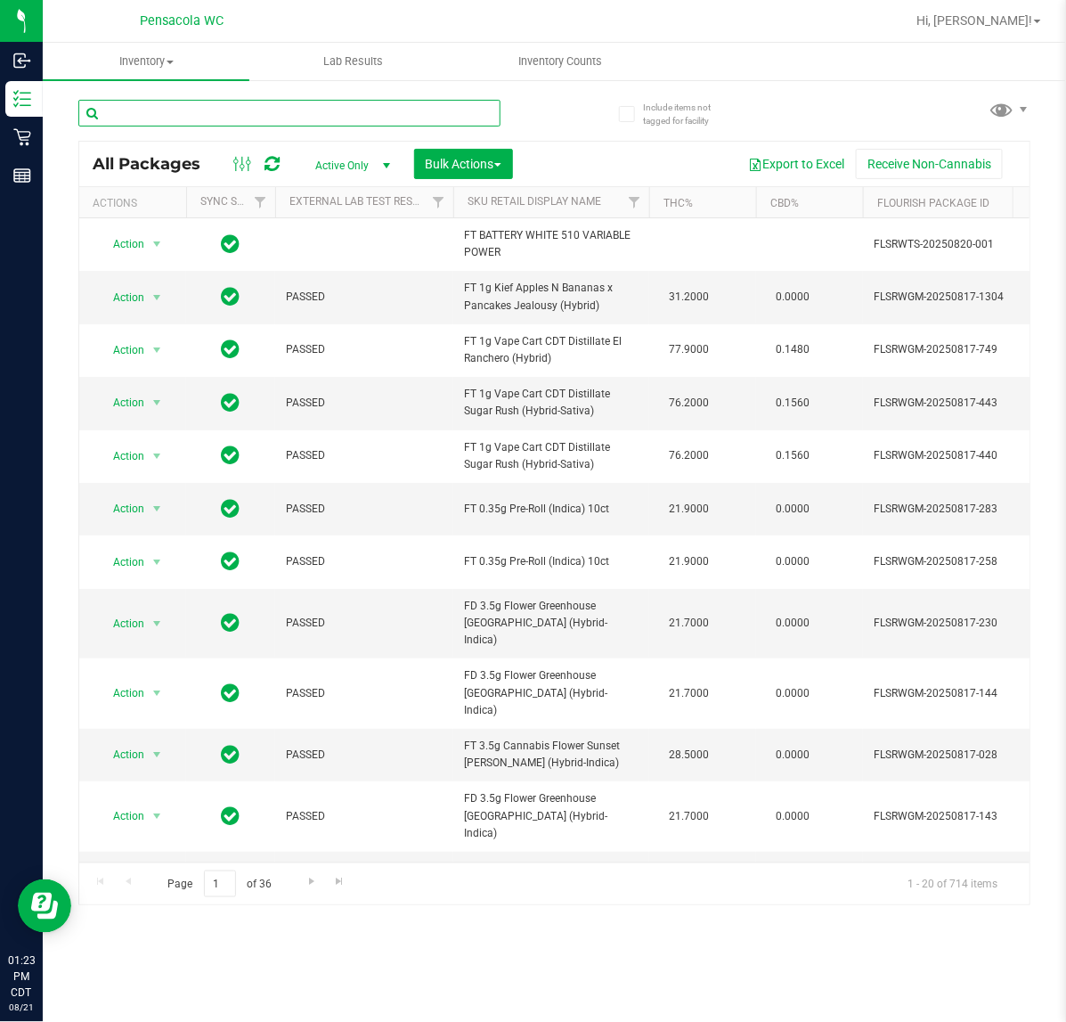
click at [274, 112] on input "text" at bounding box center [289, 113] width 422 height 27
type input "srh"
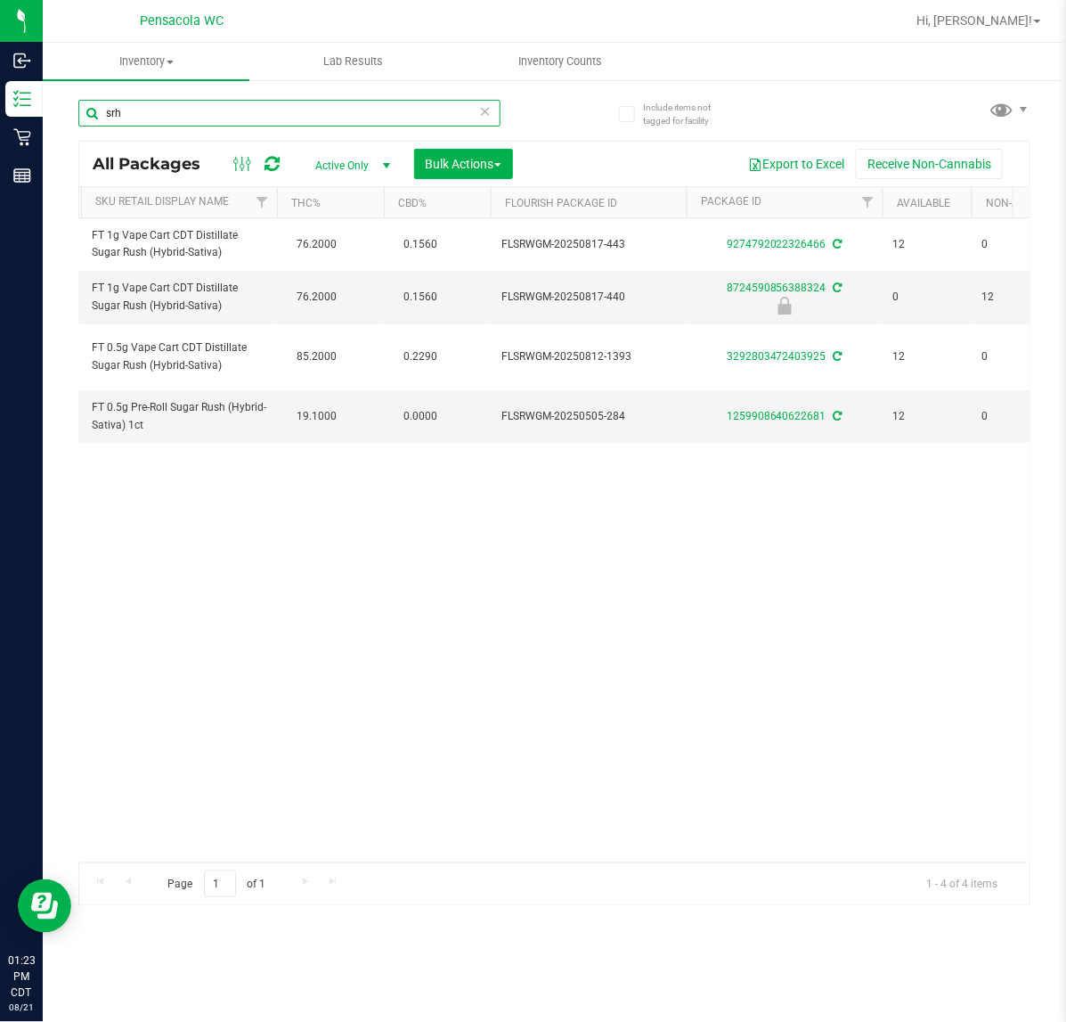
scroll to position [0, 374]
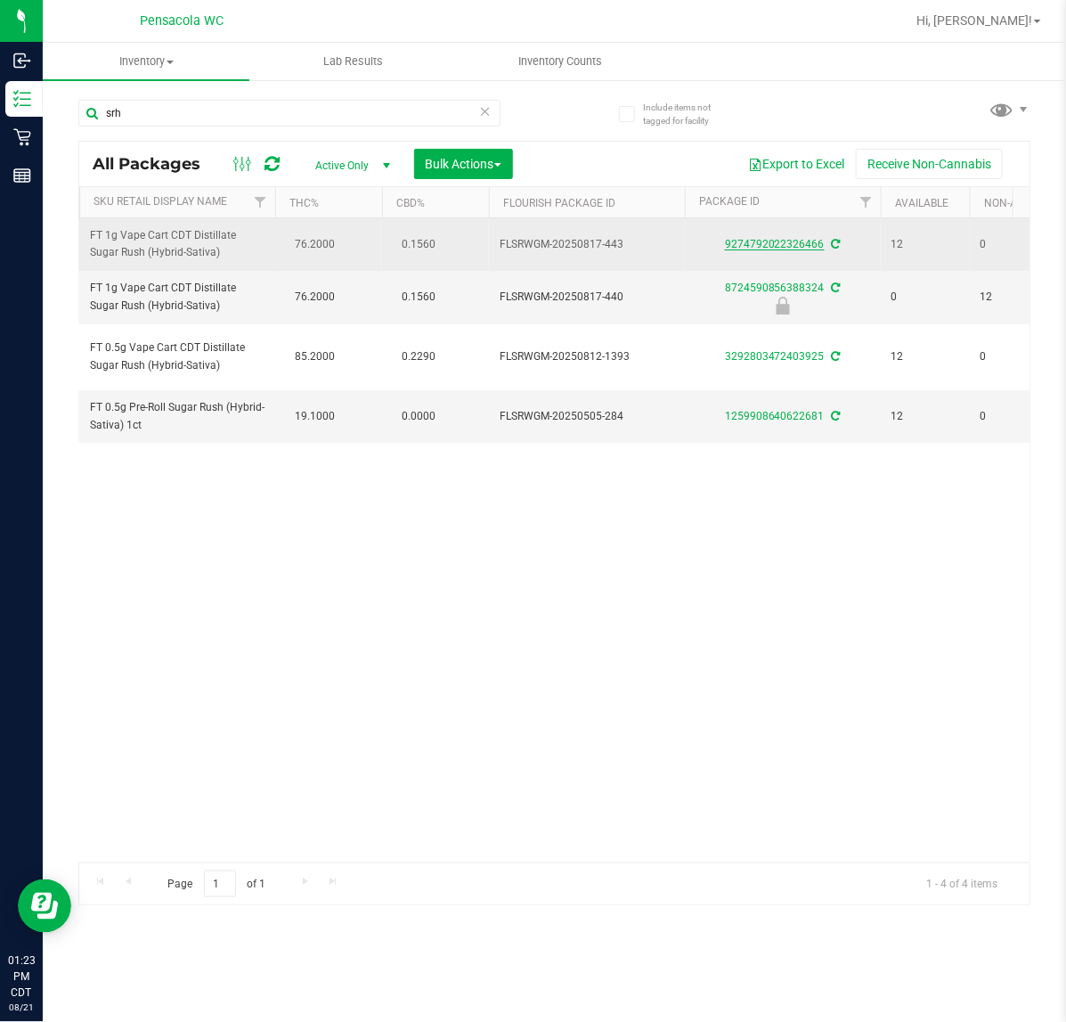
click at [772, 250] on link "9274792022326466" at bounding box center [775, 244] width 100 height 12
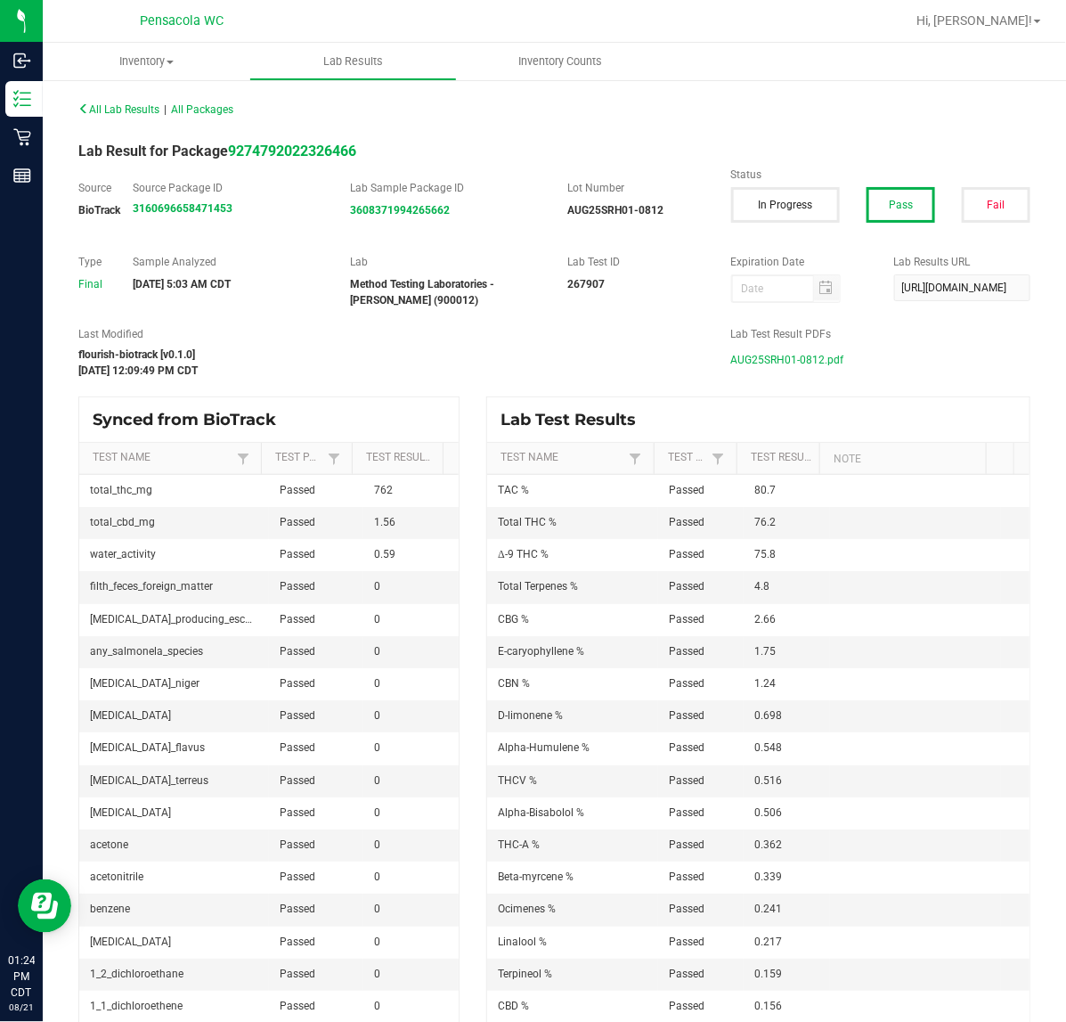
click at [747, 361] on span "AUG25SRH01-0812.pdf" at bounding box center [787, 360] width 113 height 27
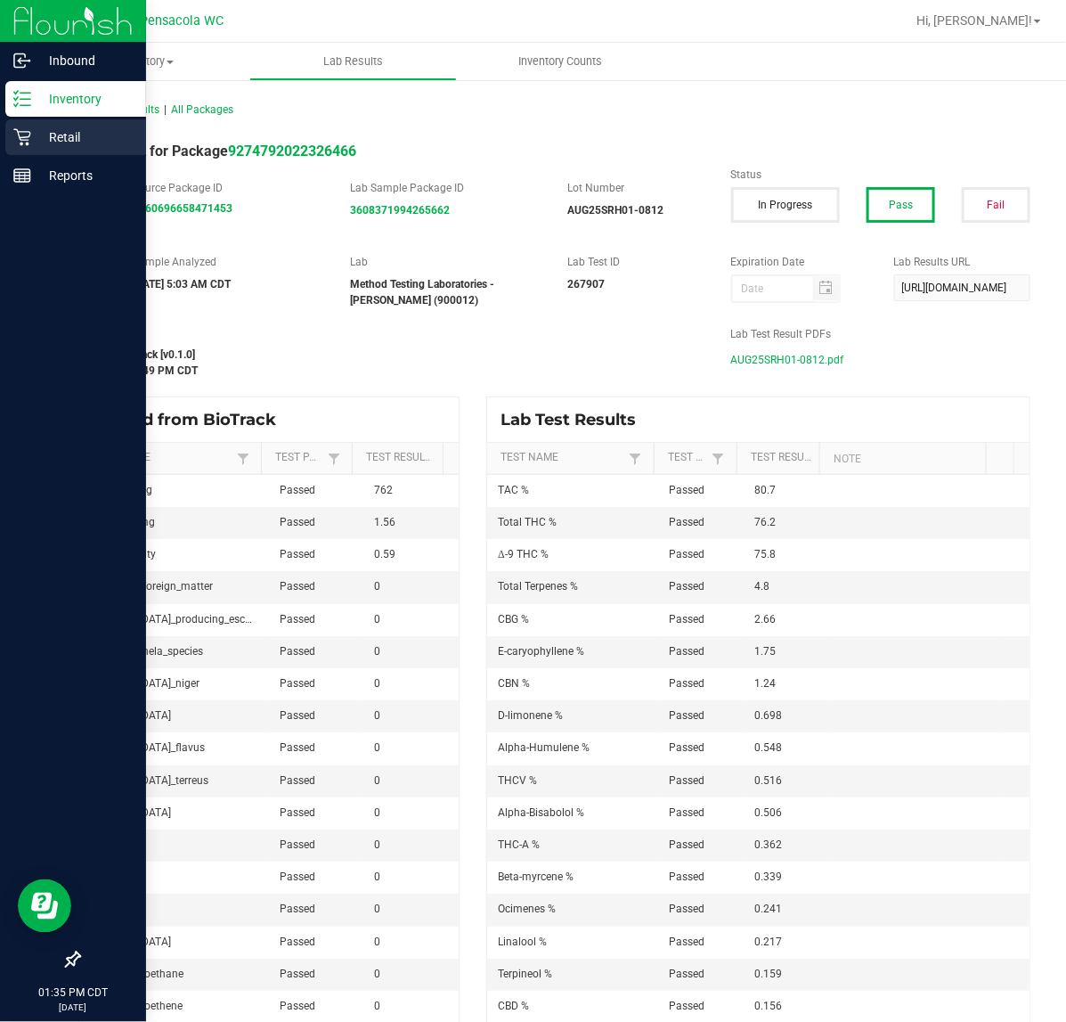
click at [40, 147] on p "Retail" at bounding box center [84, 137] width 107 height 21
